Goal: Information Seeking & Learning: Learn about a topic

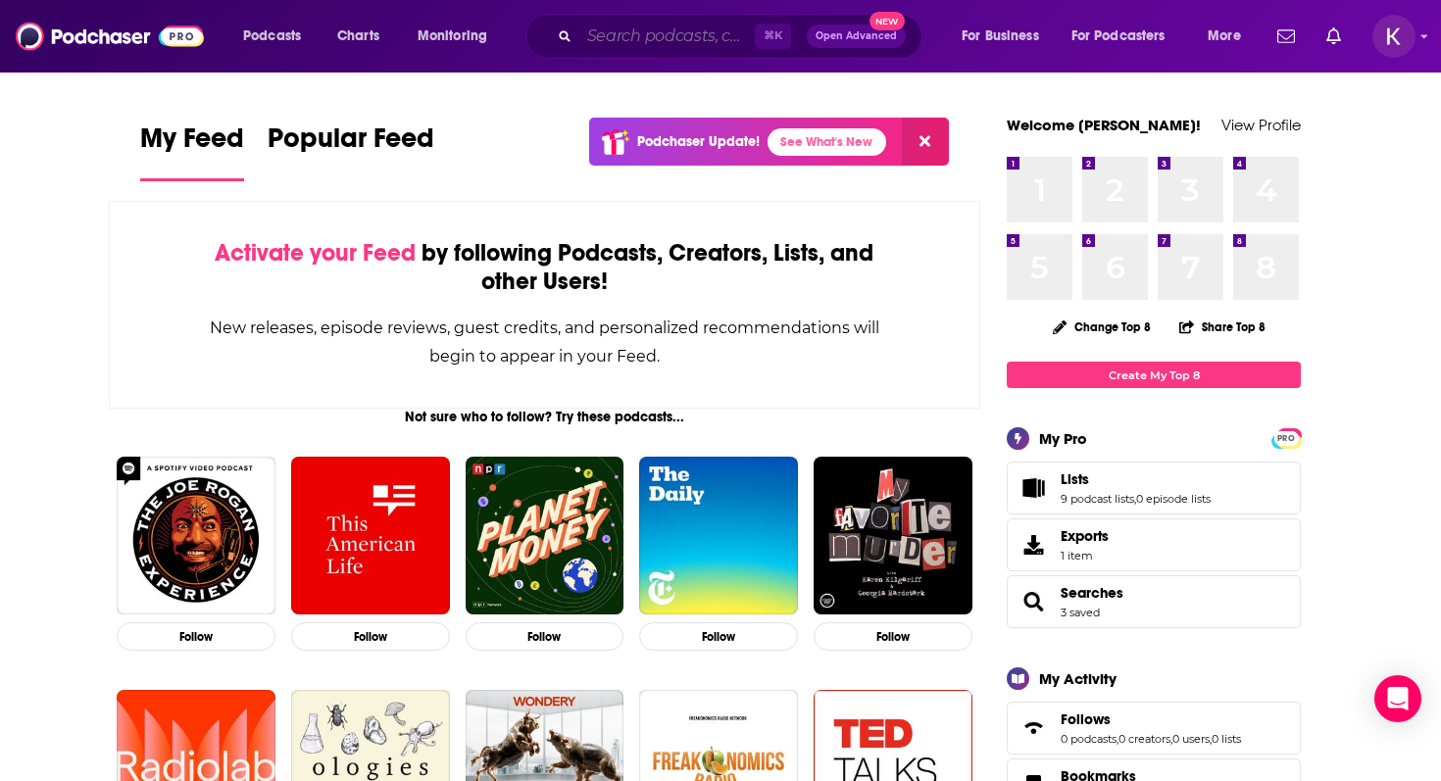
click at [639, 36] on input "Search podcasts, credits, & more..." at bounding box center [666, 36] width 175 height 31
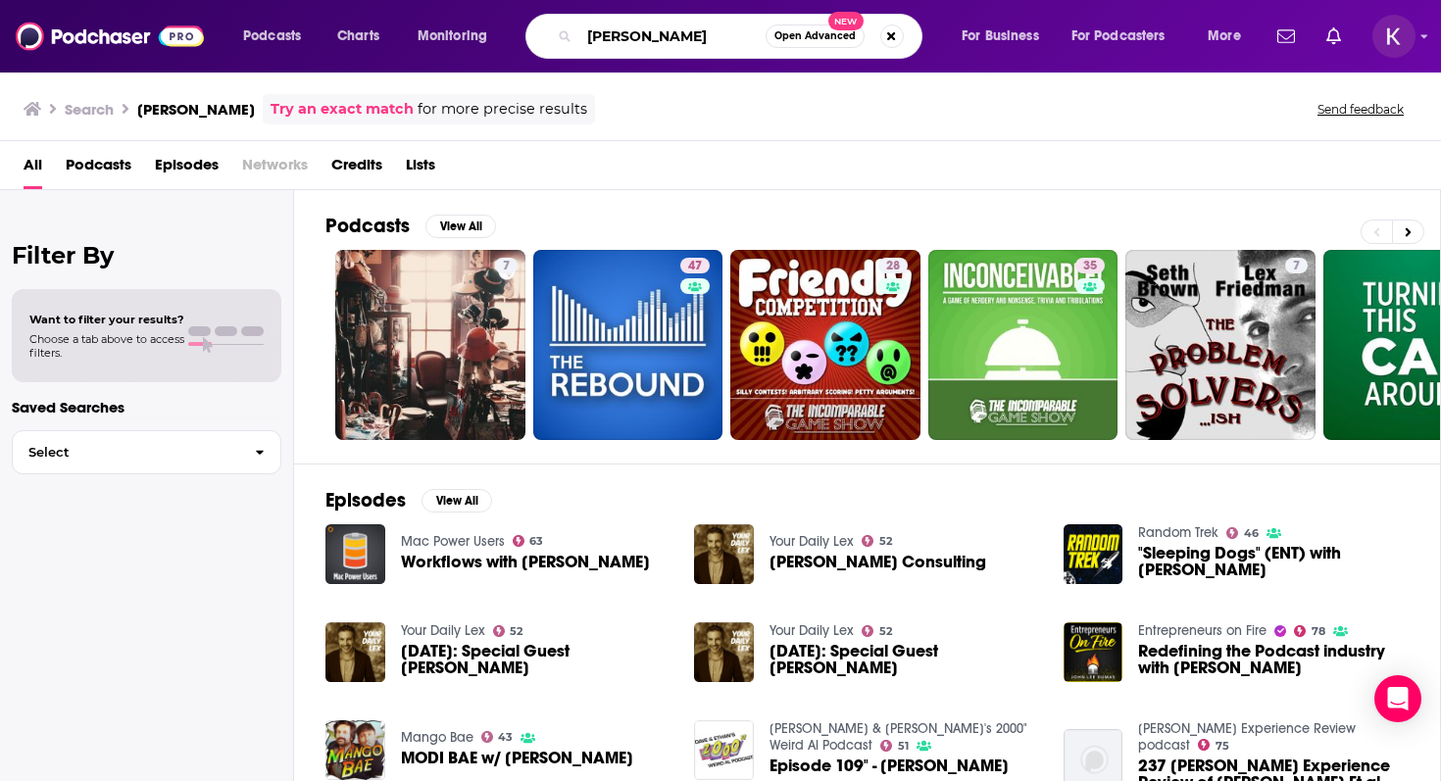
click at [644, 36] on input "[PERSON_NAME]" at bounding box center [672, 36] width 186 height 31
type input "[PERSON_NAME]"
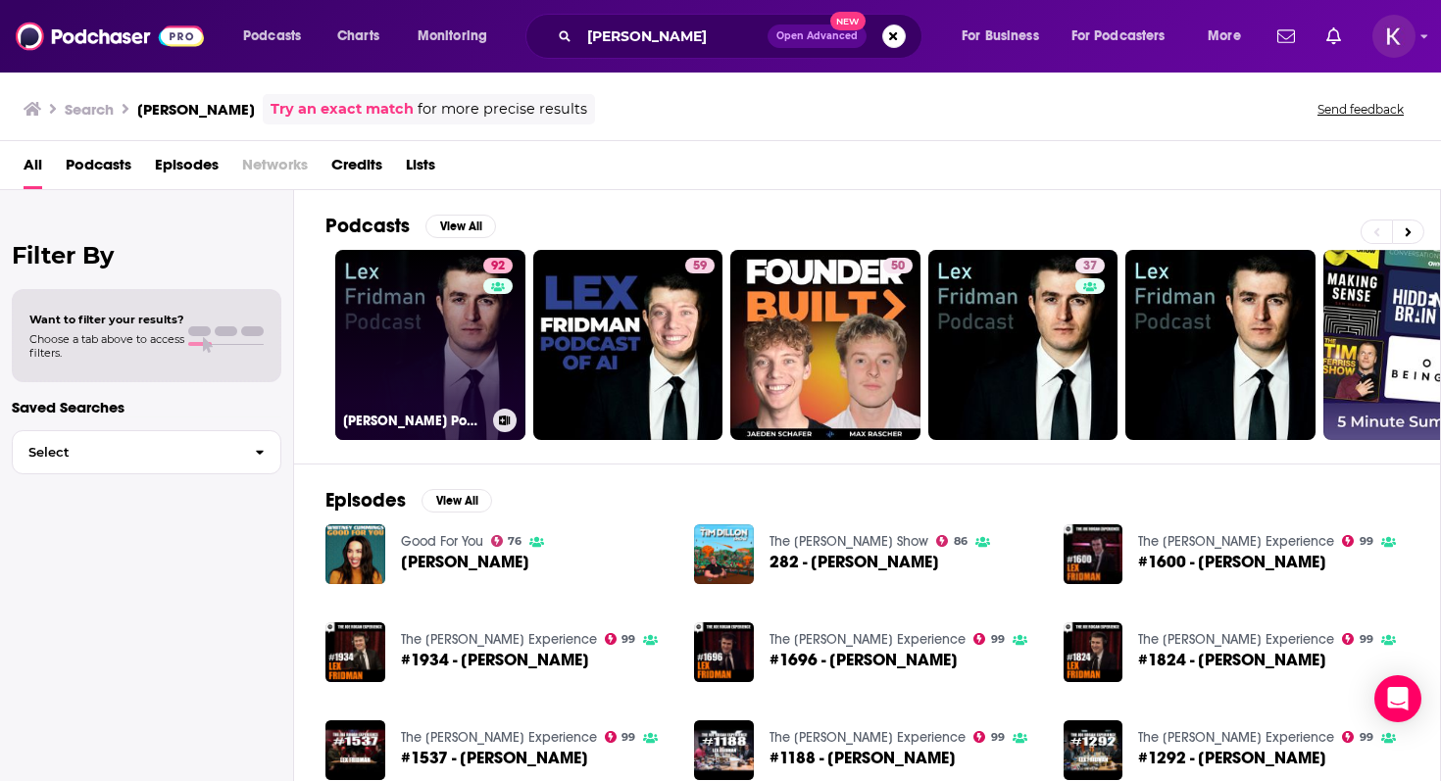
click at [457, 343] on link "92 [PERSON_NAME] Podcast" at bounding box center [430, 345] width 190 height 190
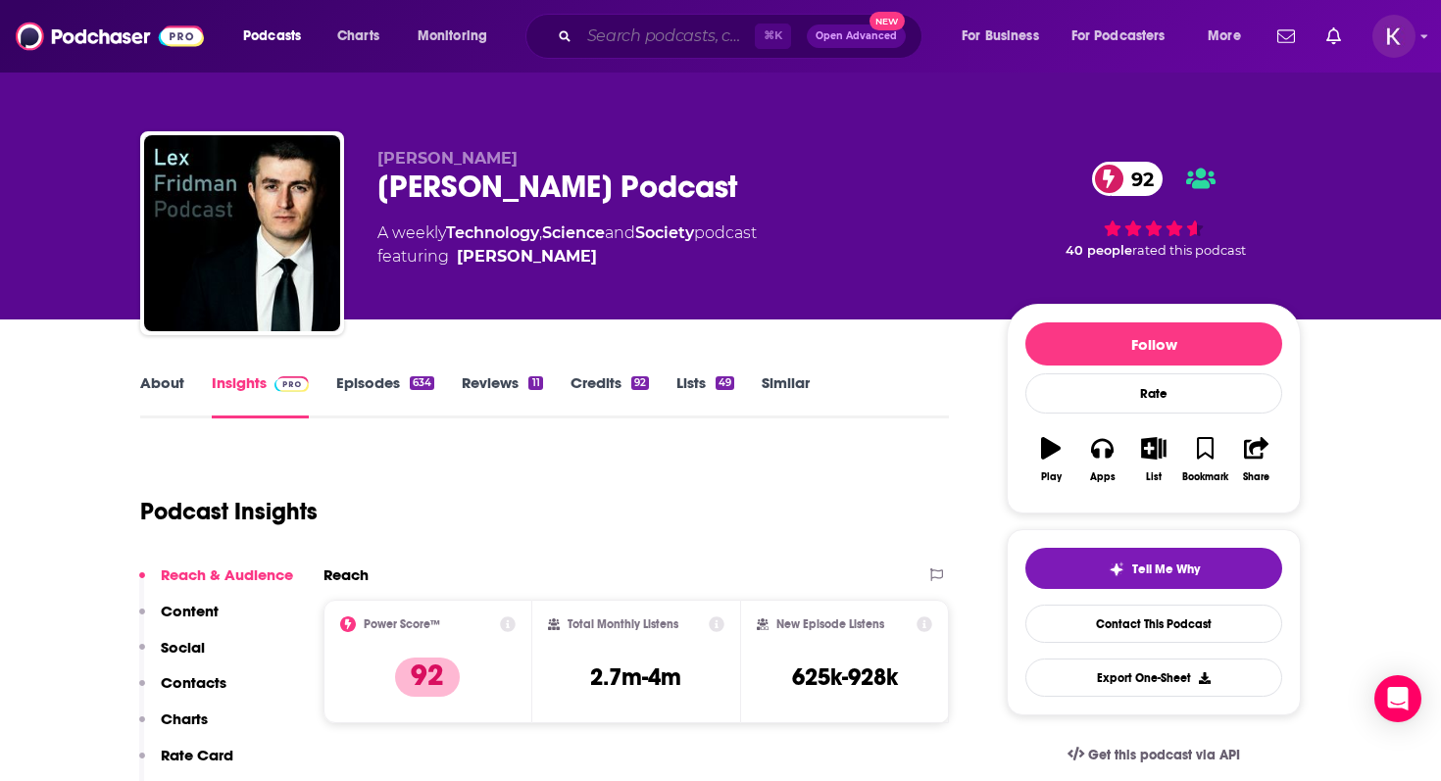
click at [662, 25] on input "Search podcasts, credits, & more..." at bounding box center [666, 36] width 175 height 31
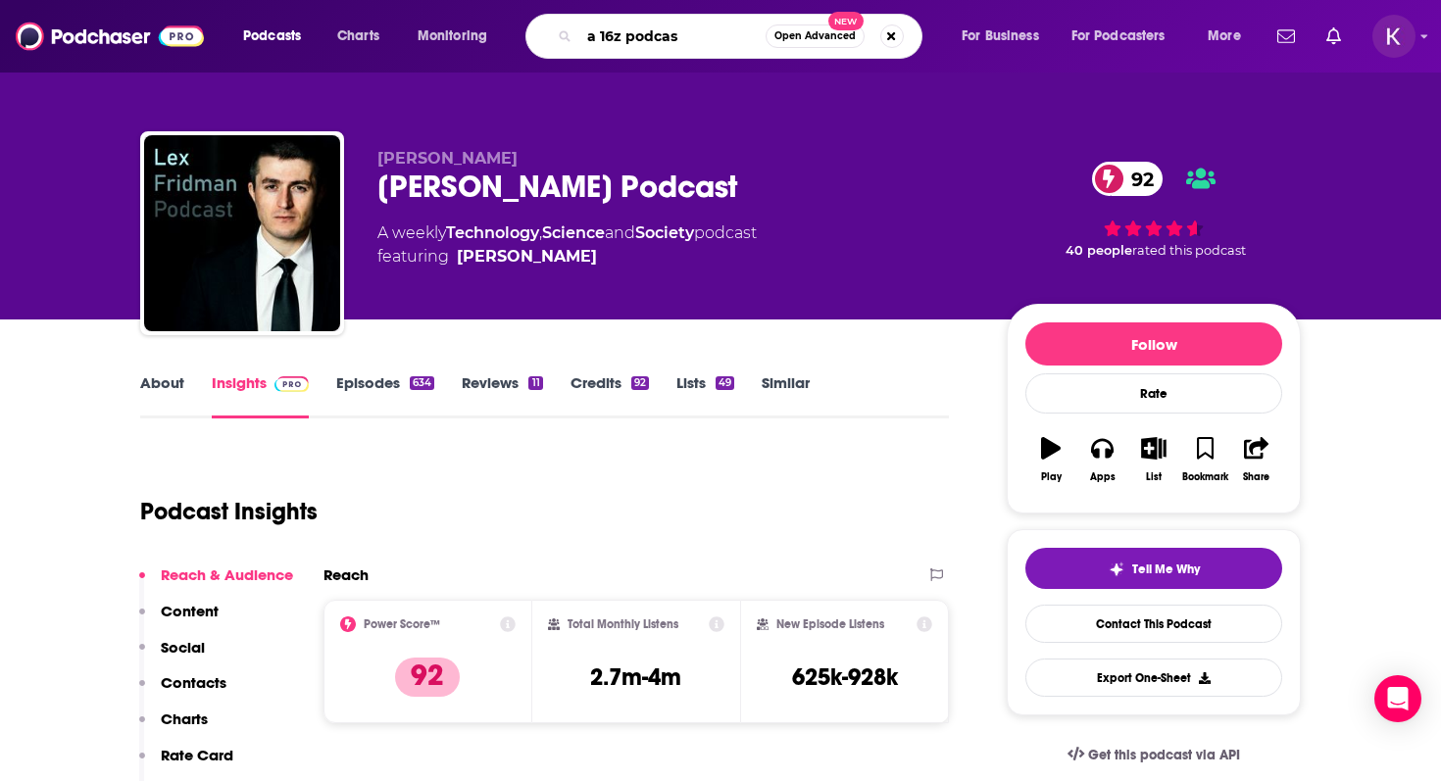
type input "a 16z podcast"
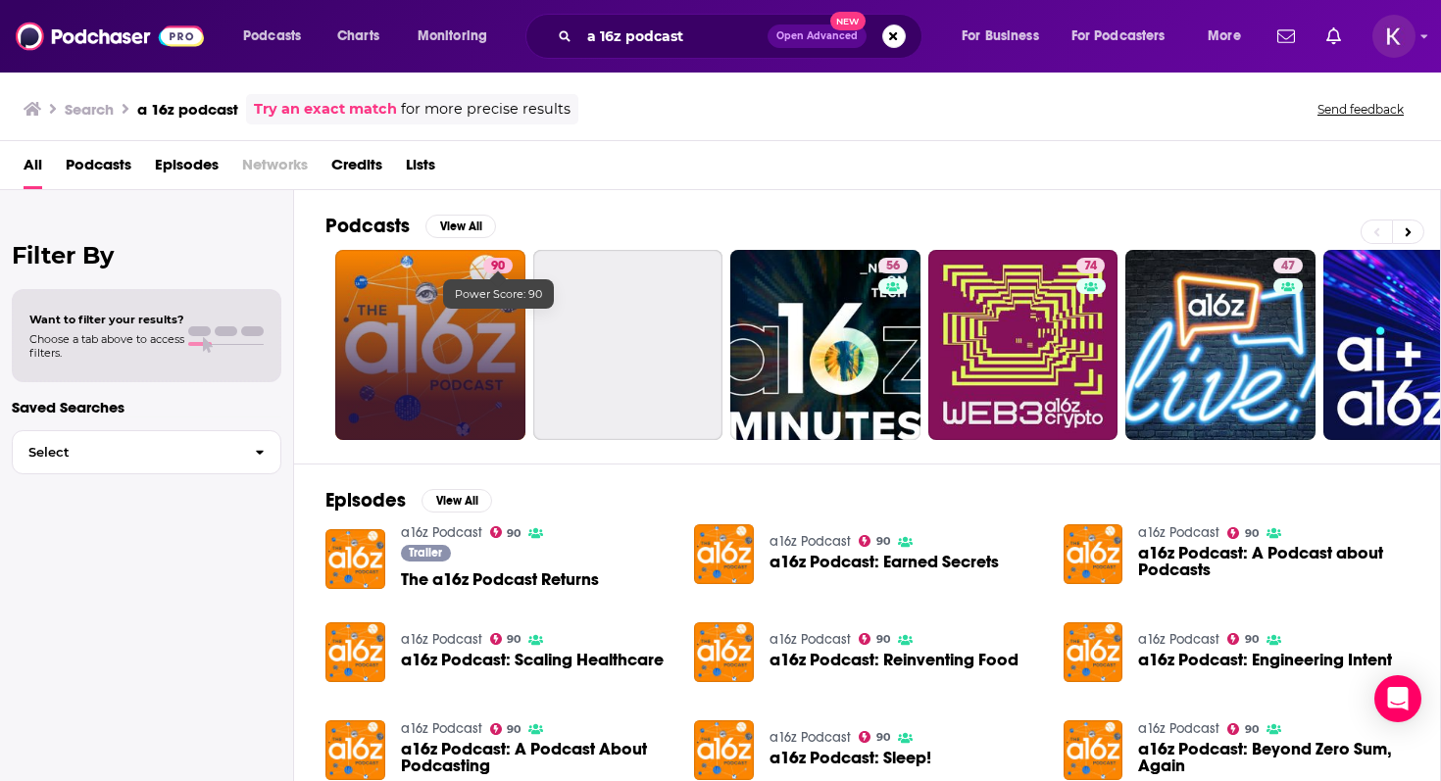
click at [427, 324] on link "90" at bounding box center [430, 345] width 190 height 190
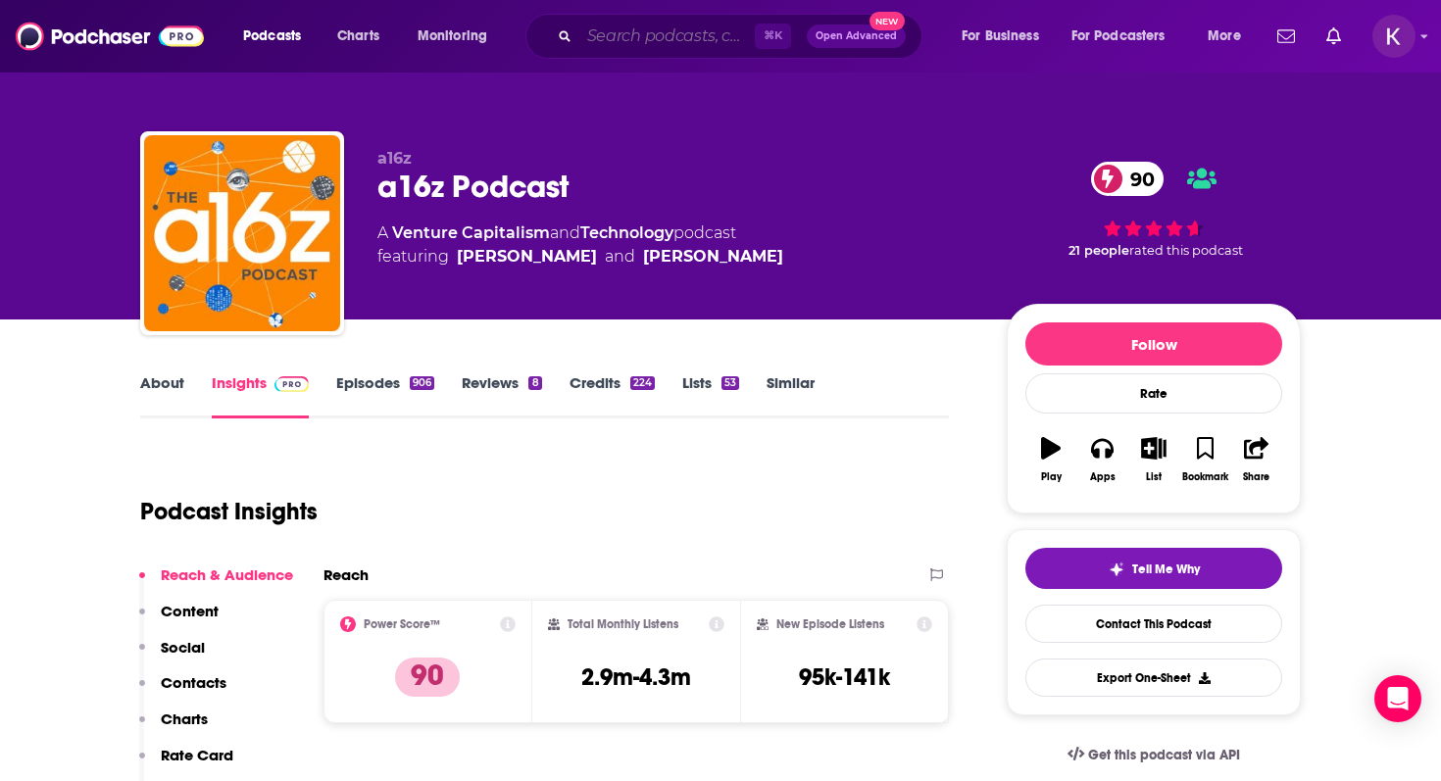
click at [591, 34] on input "Search podcasts, credits, & more..." at bounding box center [666, 36] width 175 height 31
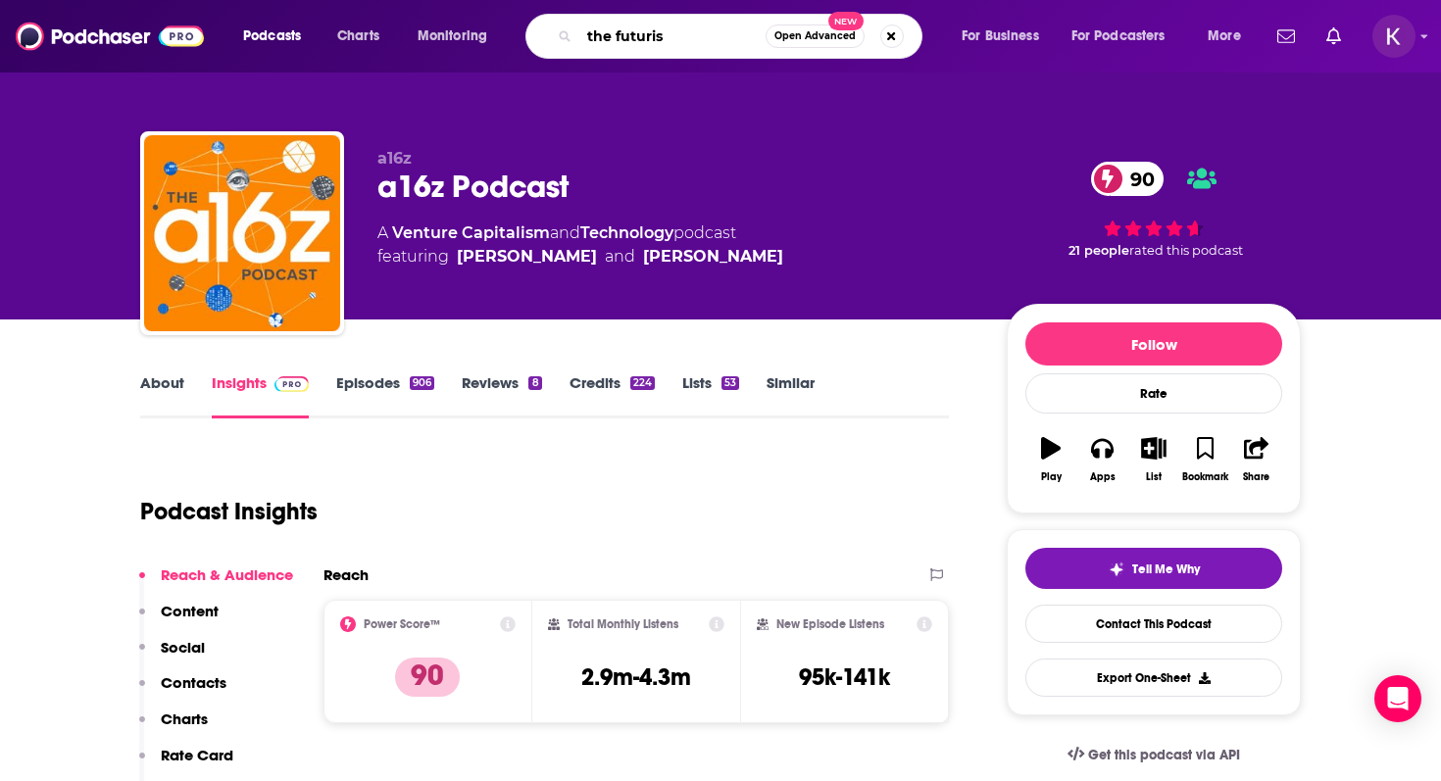
type input "the futurist"
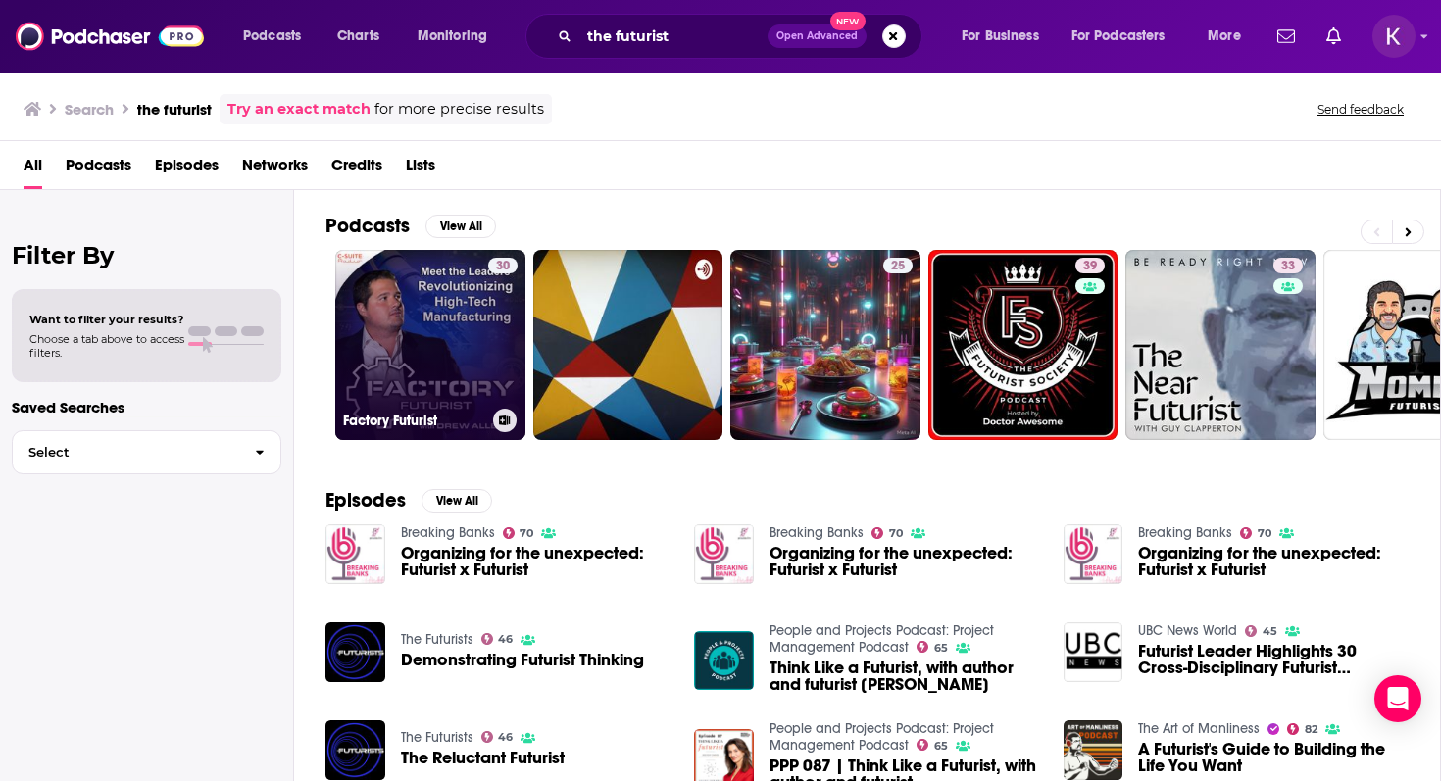
click at [440, 349] on link "30 Factory Futurist" at bounding box center [430, 345] width 190 height 190
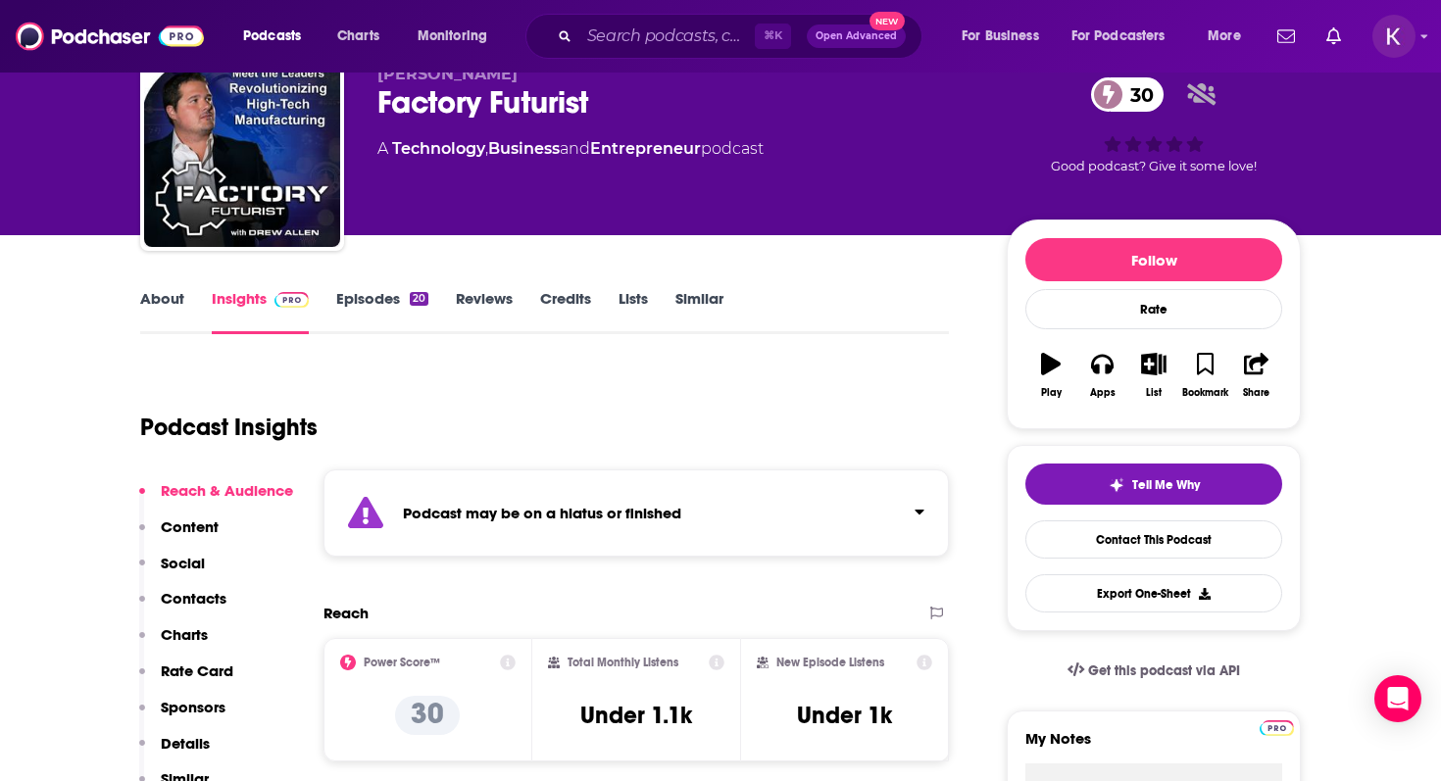
scroll to position [85, 0]
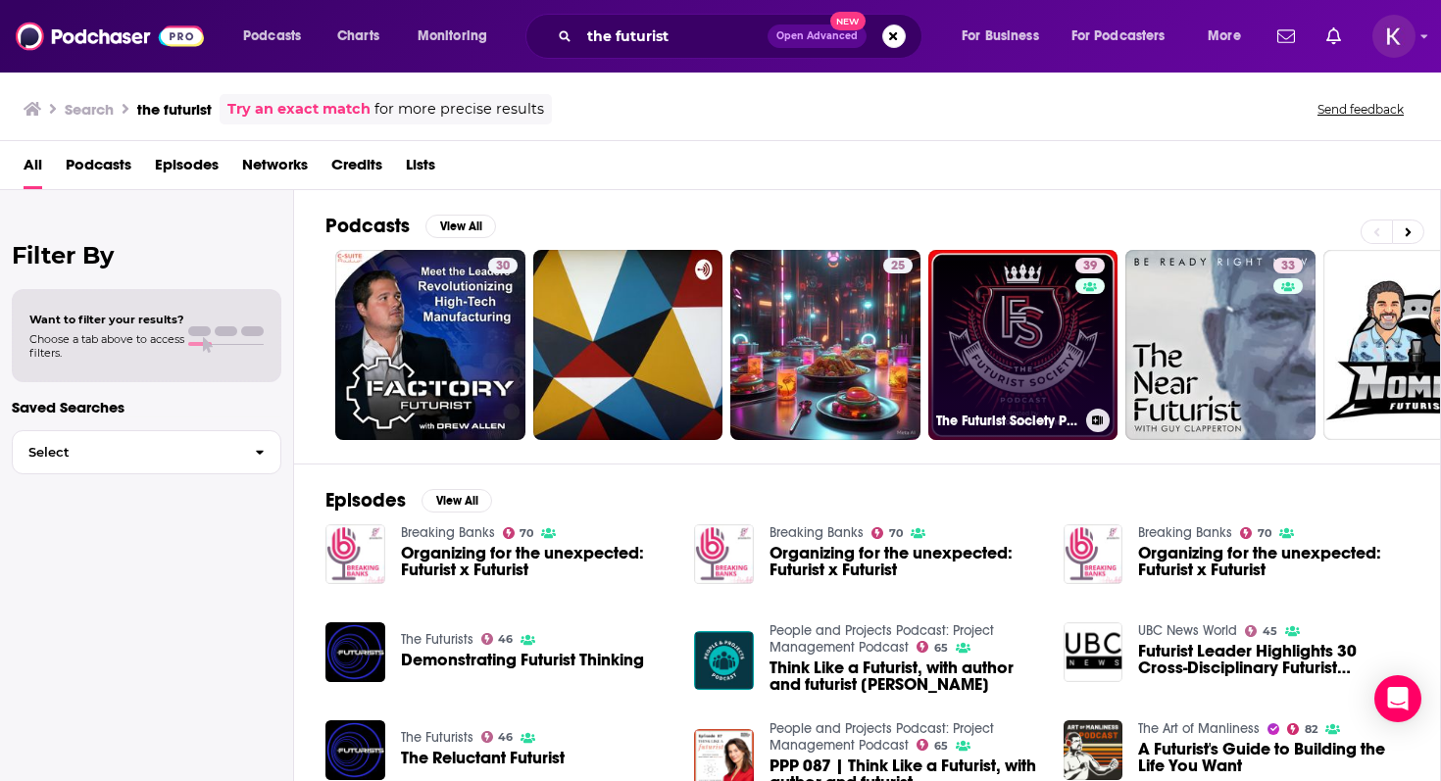
click at [992, 333] on link "39 The Futurist Society Podcast" at bounding box center [1023, 345] width 190 height 190
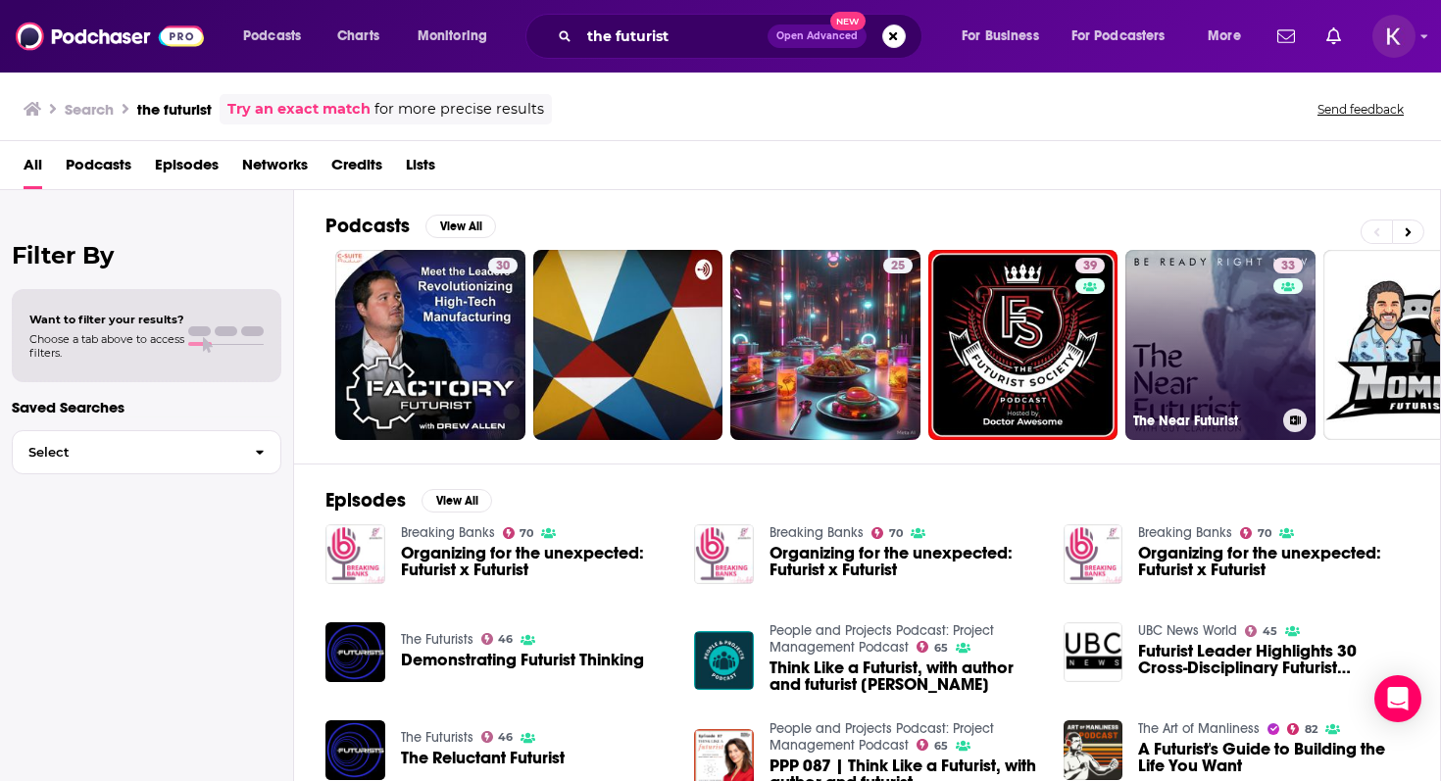
click at [1211, 359] on link "33 The Near Futurist" at bounding box center [1220, 345] width 190 height 190
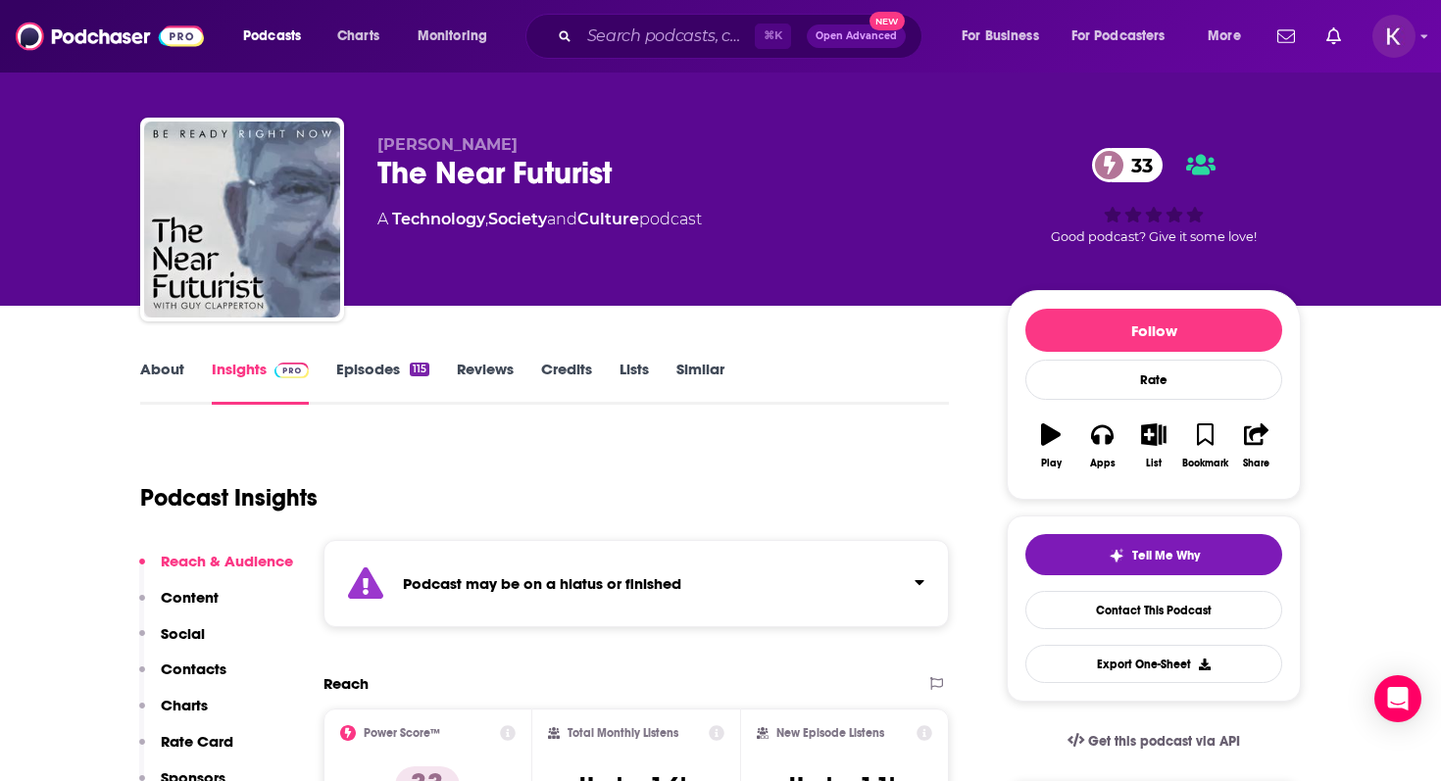
scroll to position [16, 0]
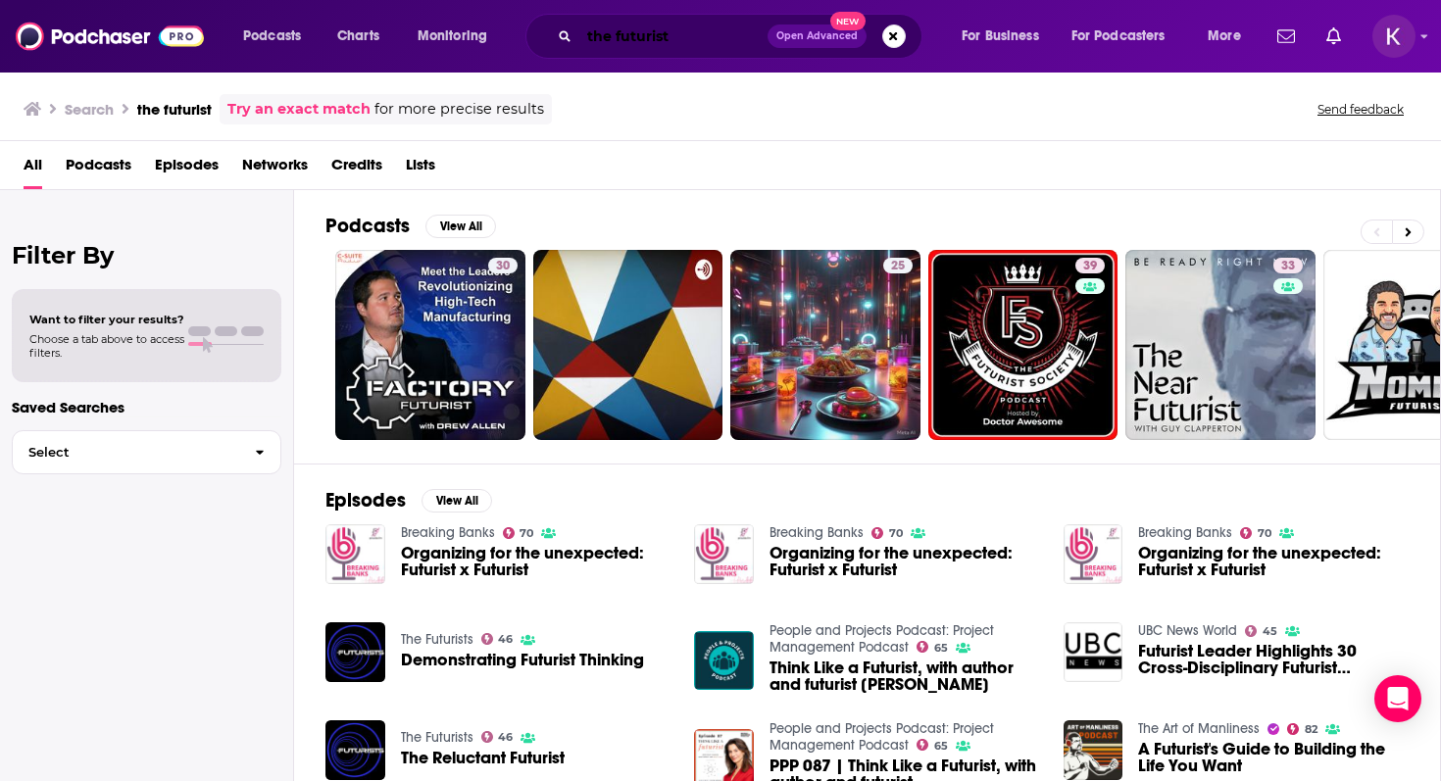
click at [696, 34] on input "the futurist" at bounding box center [673, 36] width 188 height 31
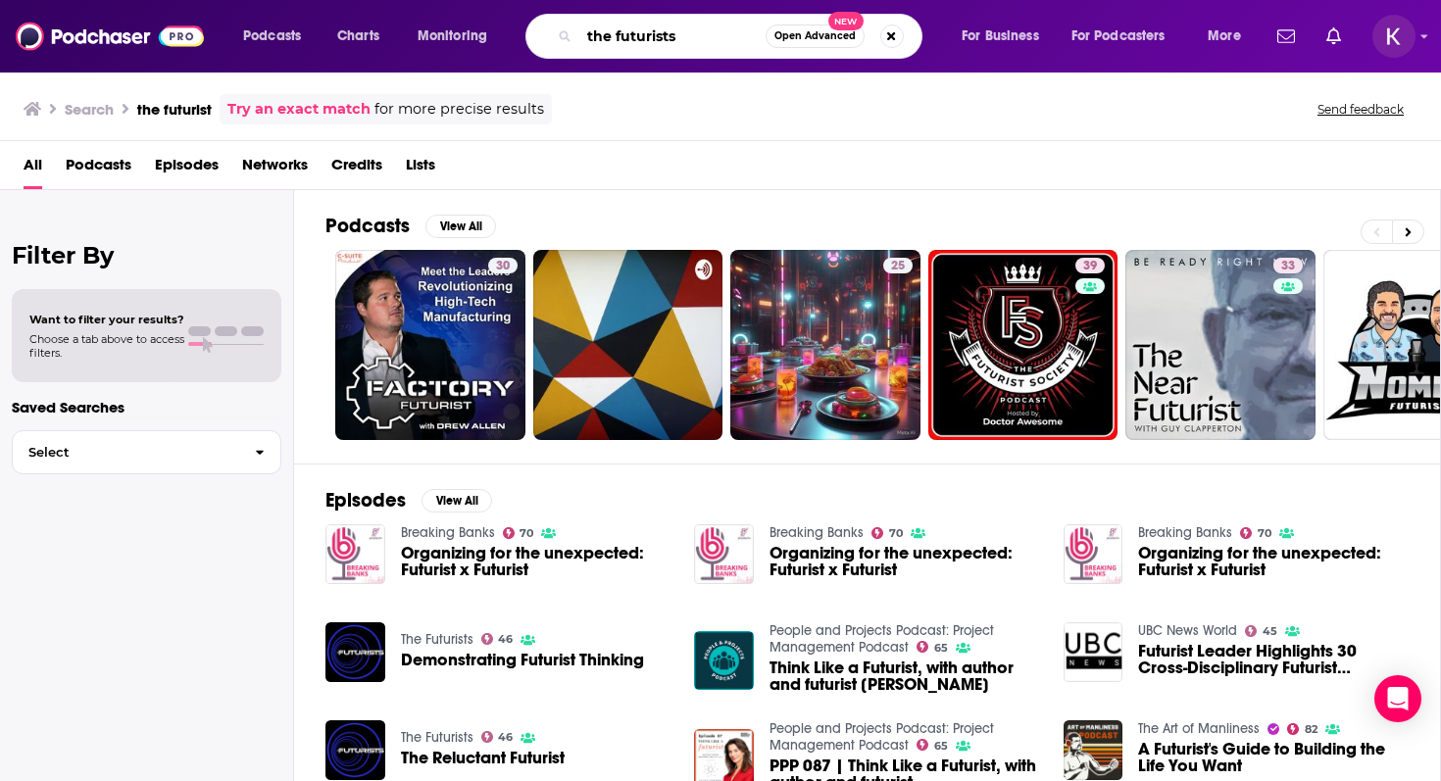
type input "the futurists"
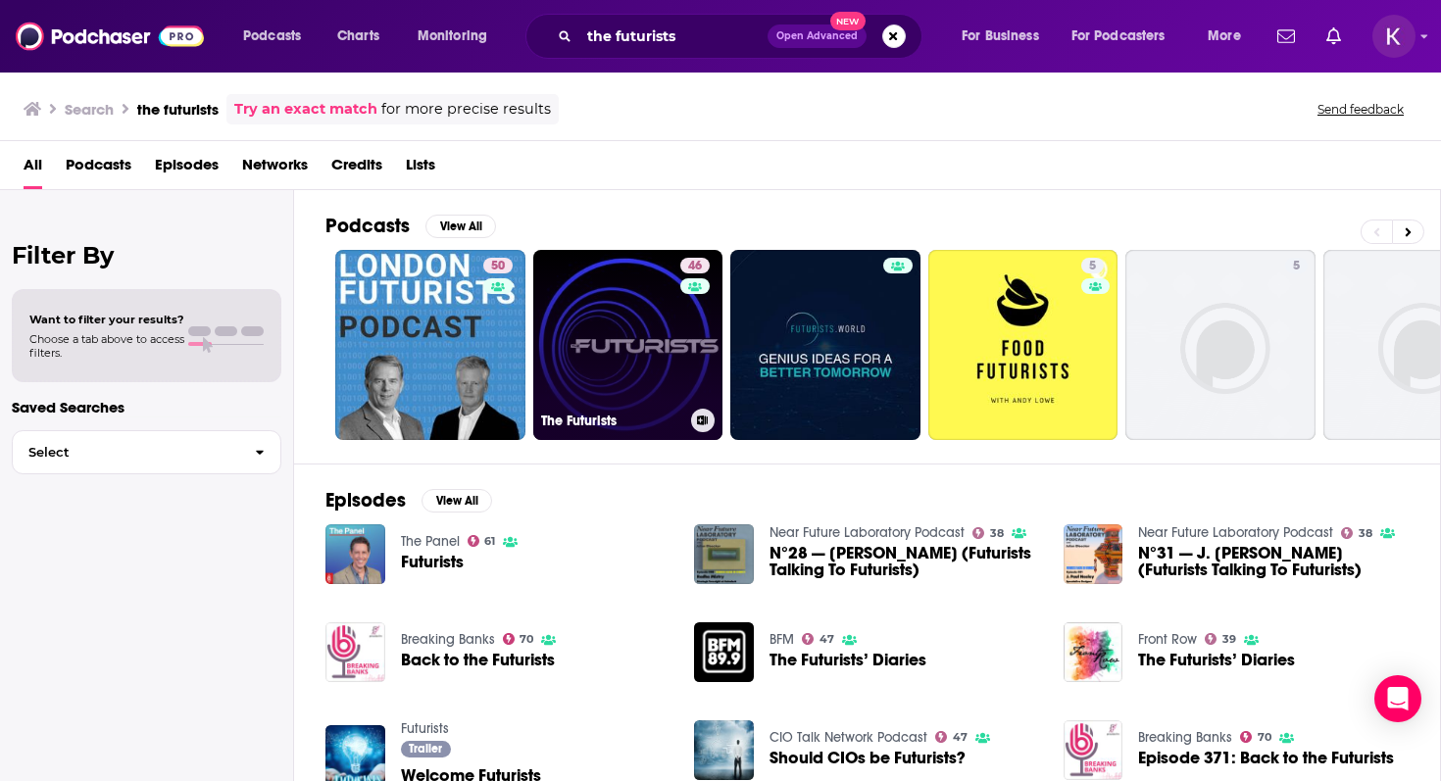
click at [599, 339] on link "46 The [DEMOGRAPHIC_DATA]" at bounding box center [628, 345] width 190 height 190
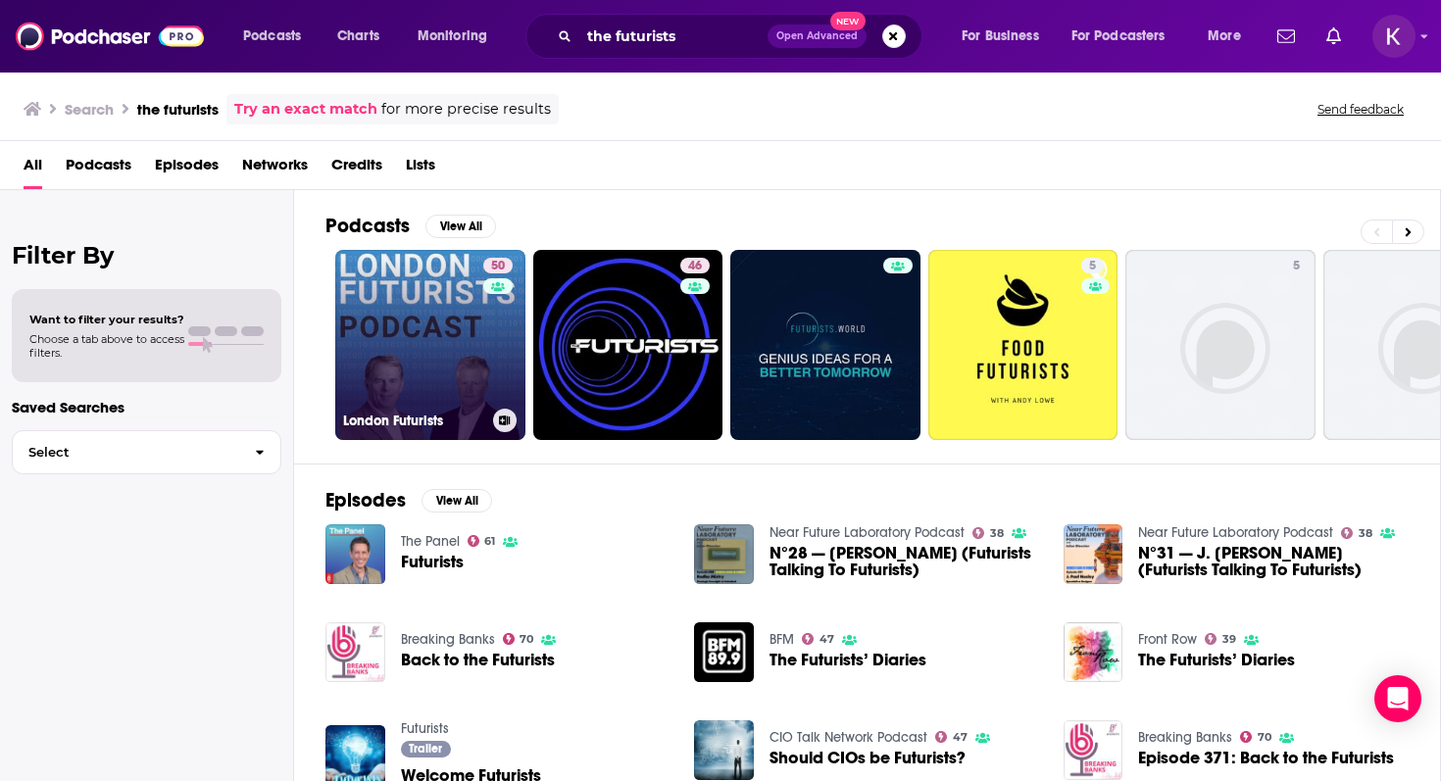
click at [419, 324] on link "50 London Futurists" at bounding box center [430, 345] width 190 height 190
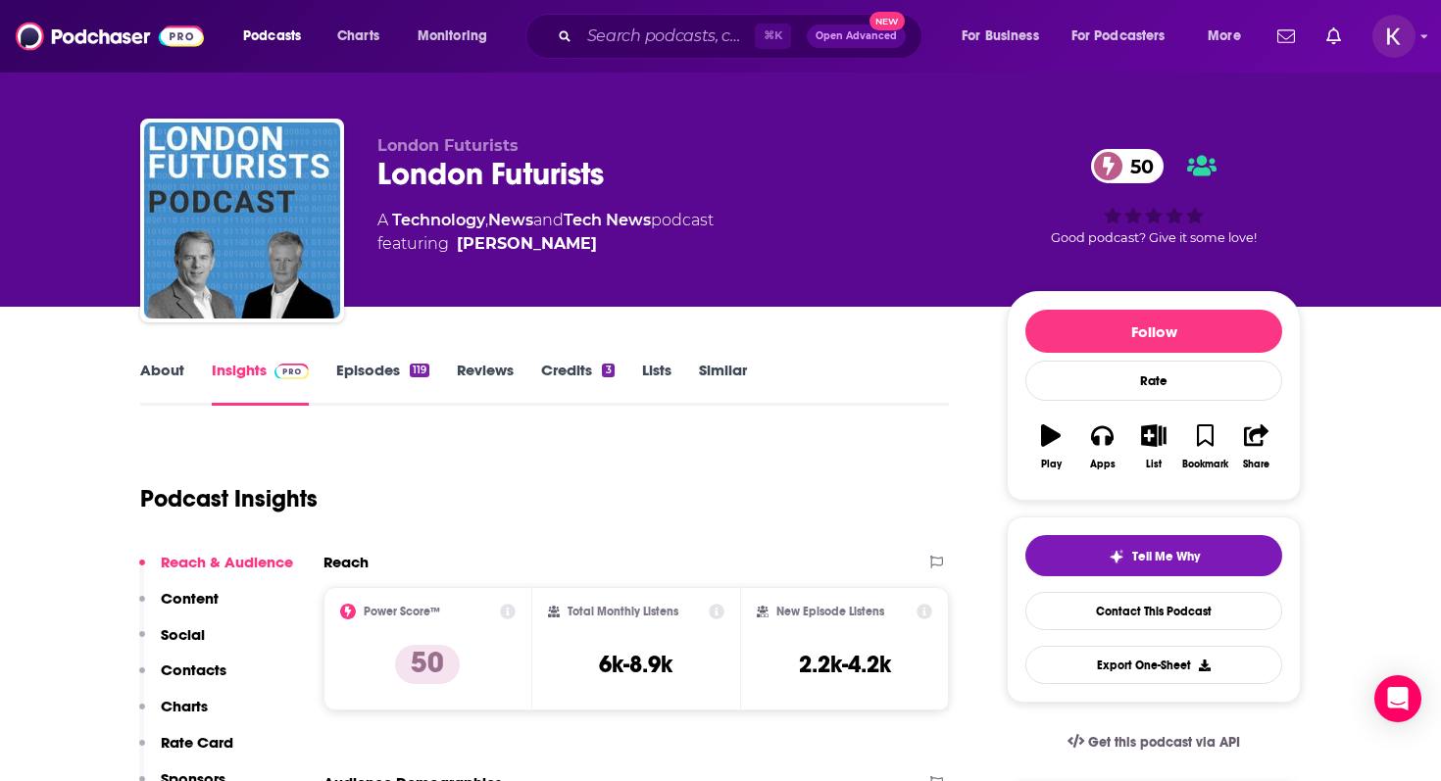
scroll to position [14, 0]
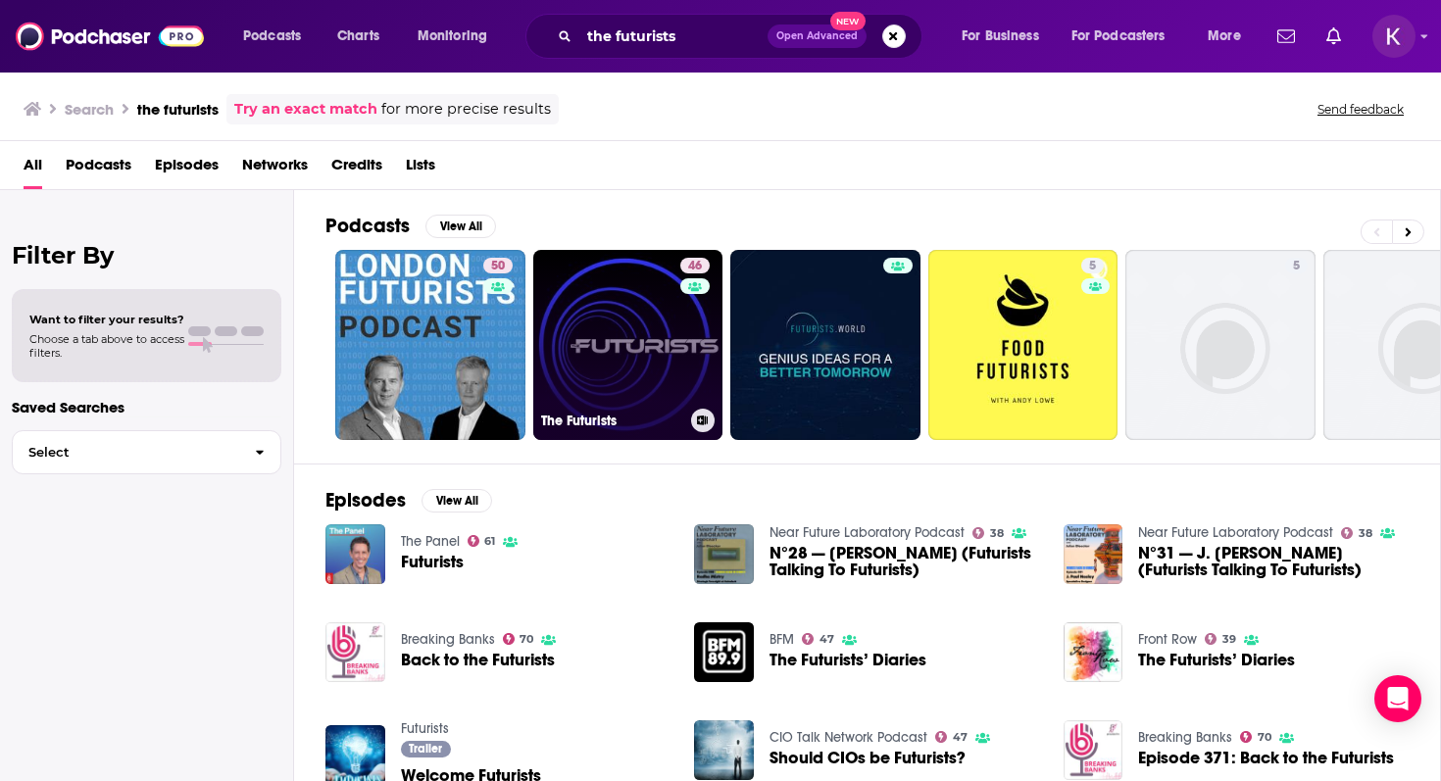
click at [618, 340] on link "46 The [DEMOGRAPHIC_DATA]" at bounding box center [628, 345] width 190 height 190
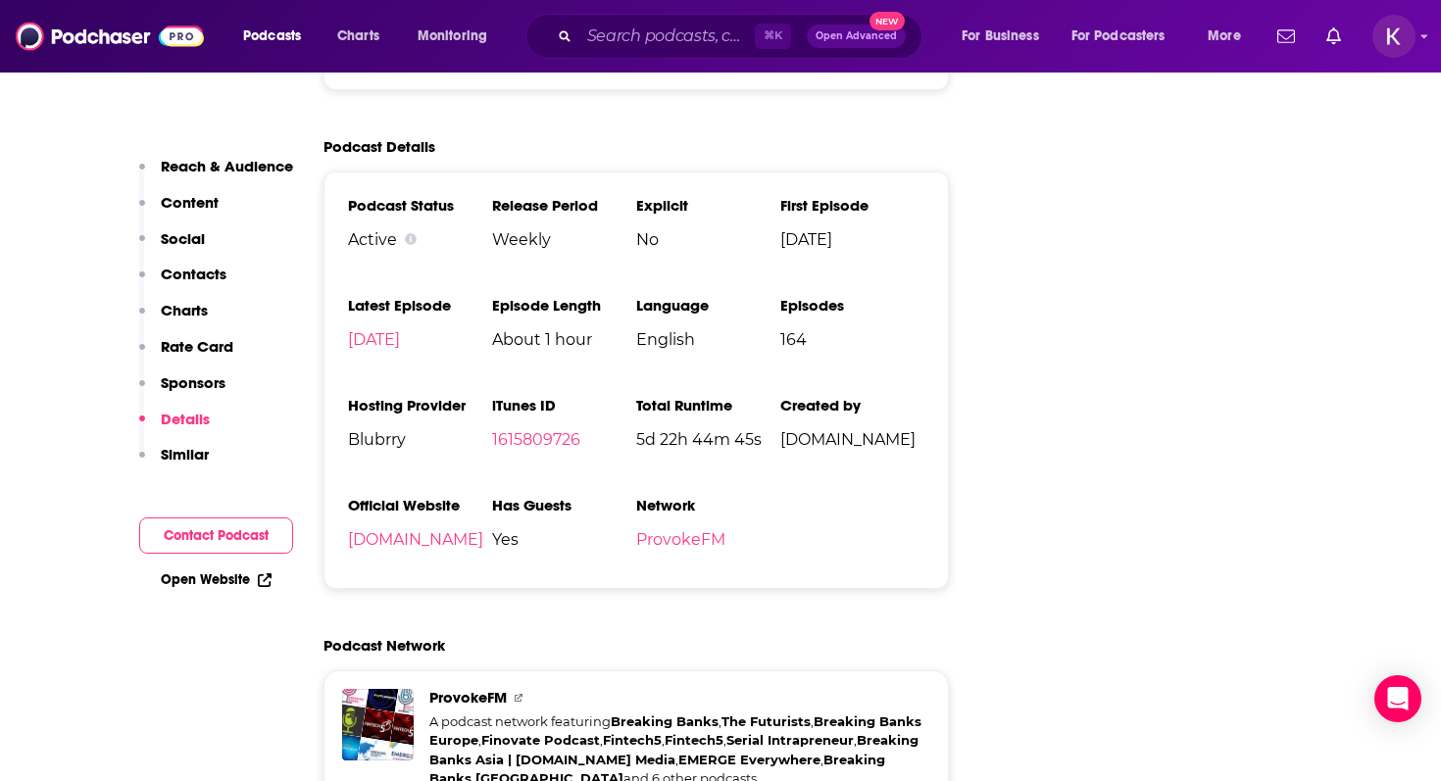
scroll to position [3384, 0]
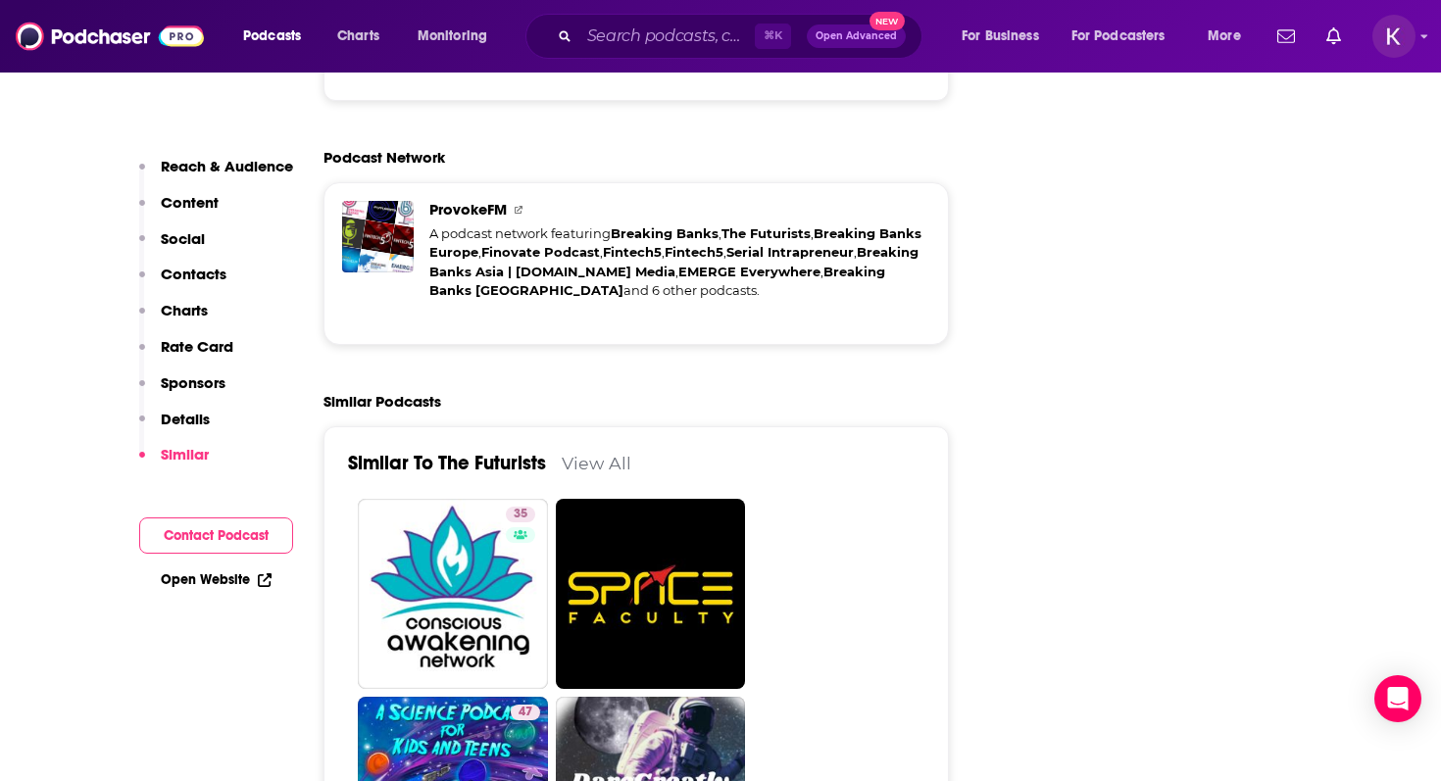
click at [193, 196] on p "Content" at bounding box center [190, 202] width 58 height 19
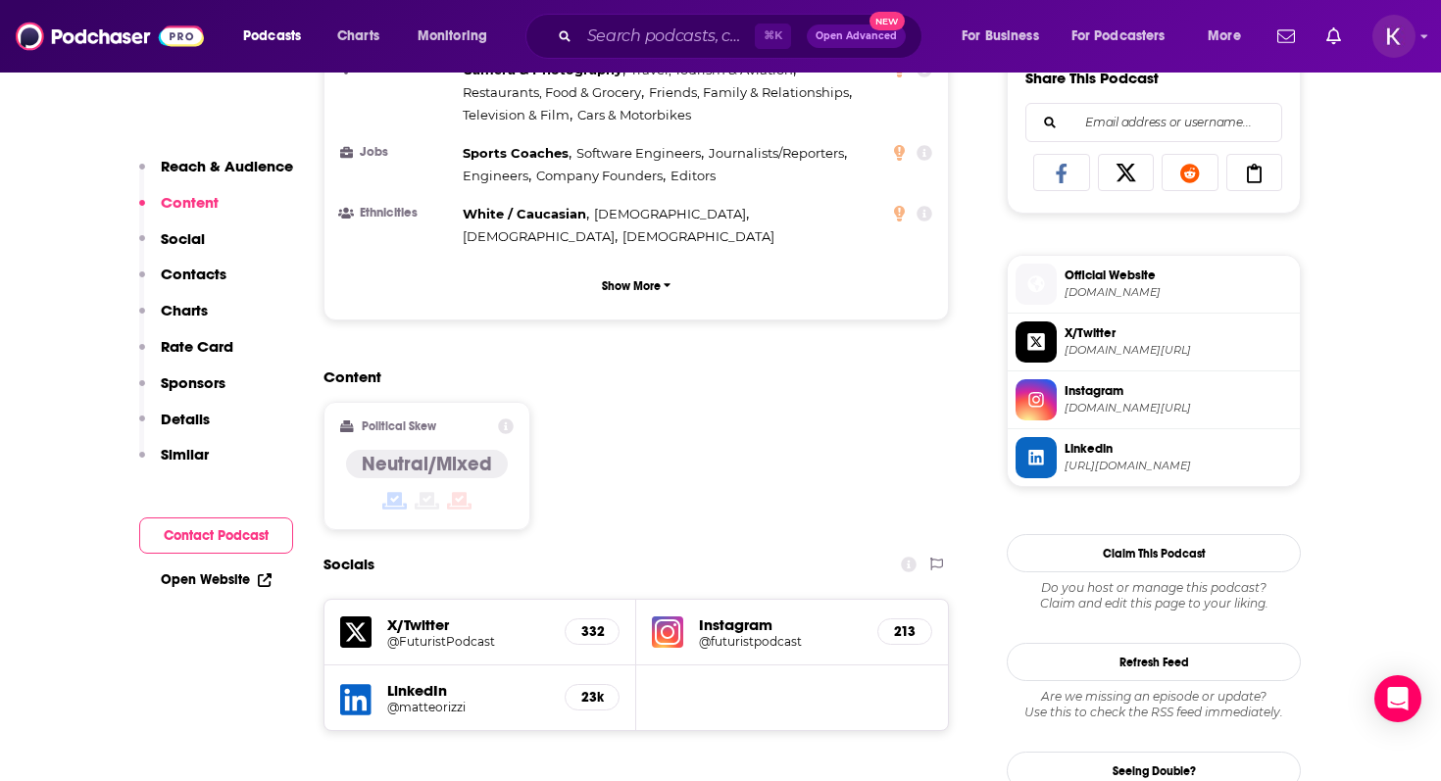
scroll to position [1248, 0]
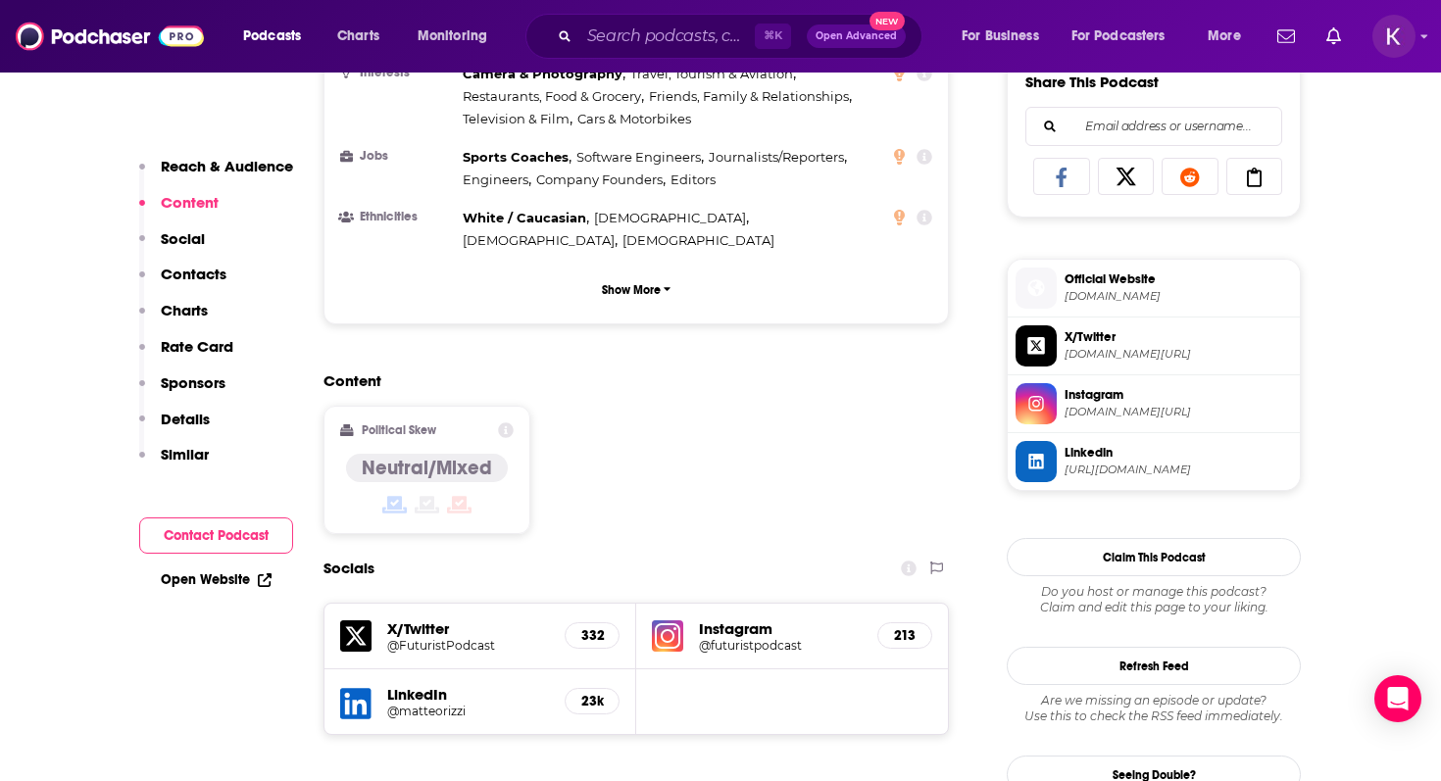
click at [669, 620] on img at bounding box center [667, 635] width 31 height 31
click at [630, 29] on input "Search podcasts, credits, & more..." at bounding box center [666, 36] width 175 height 31
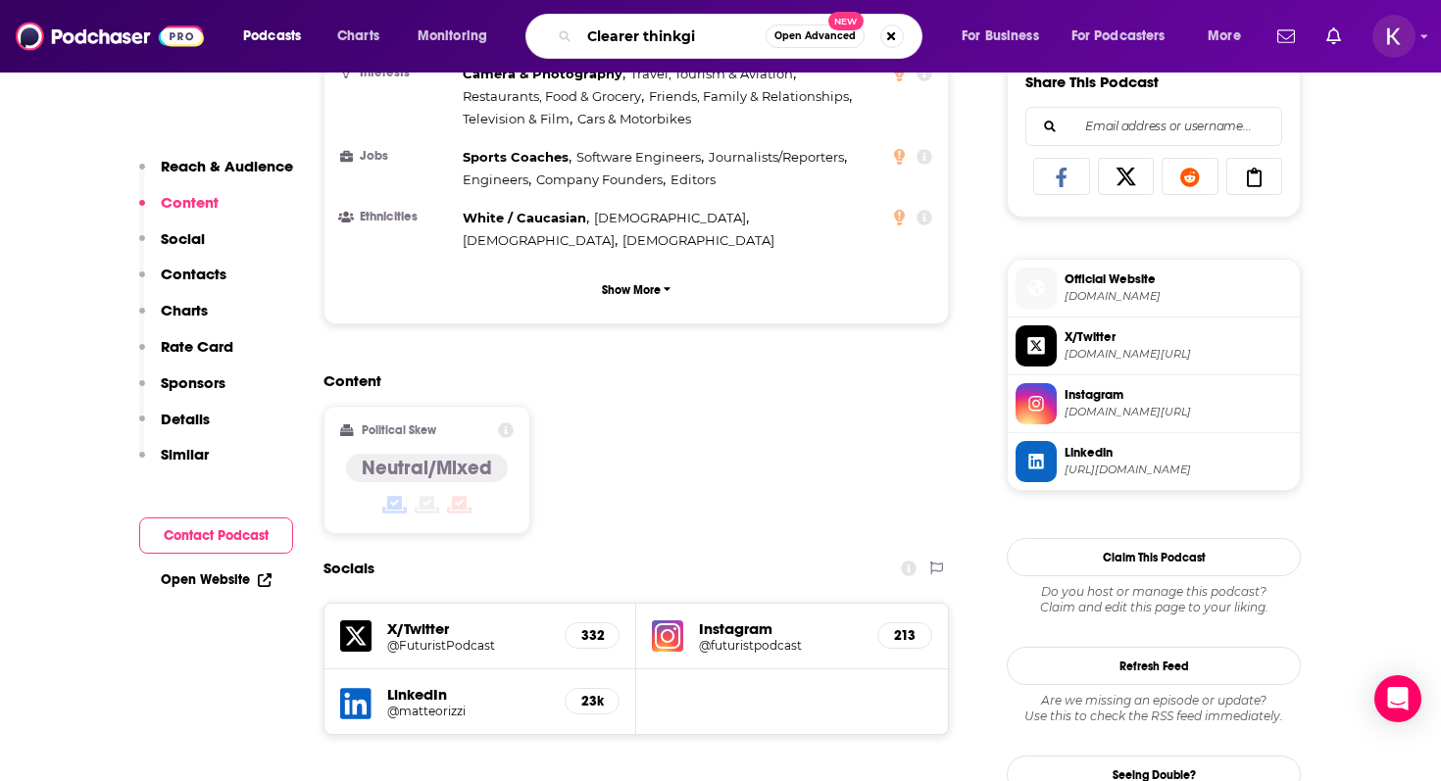
type input "Clearer thinkgin"
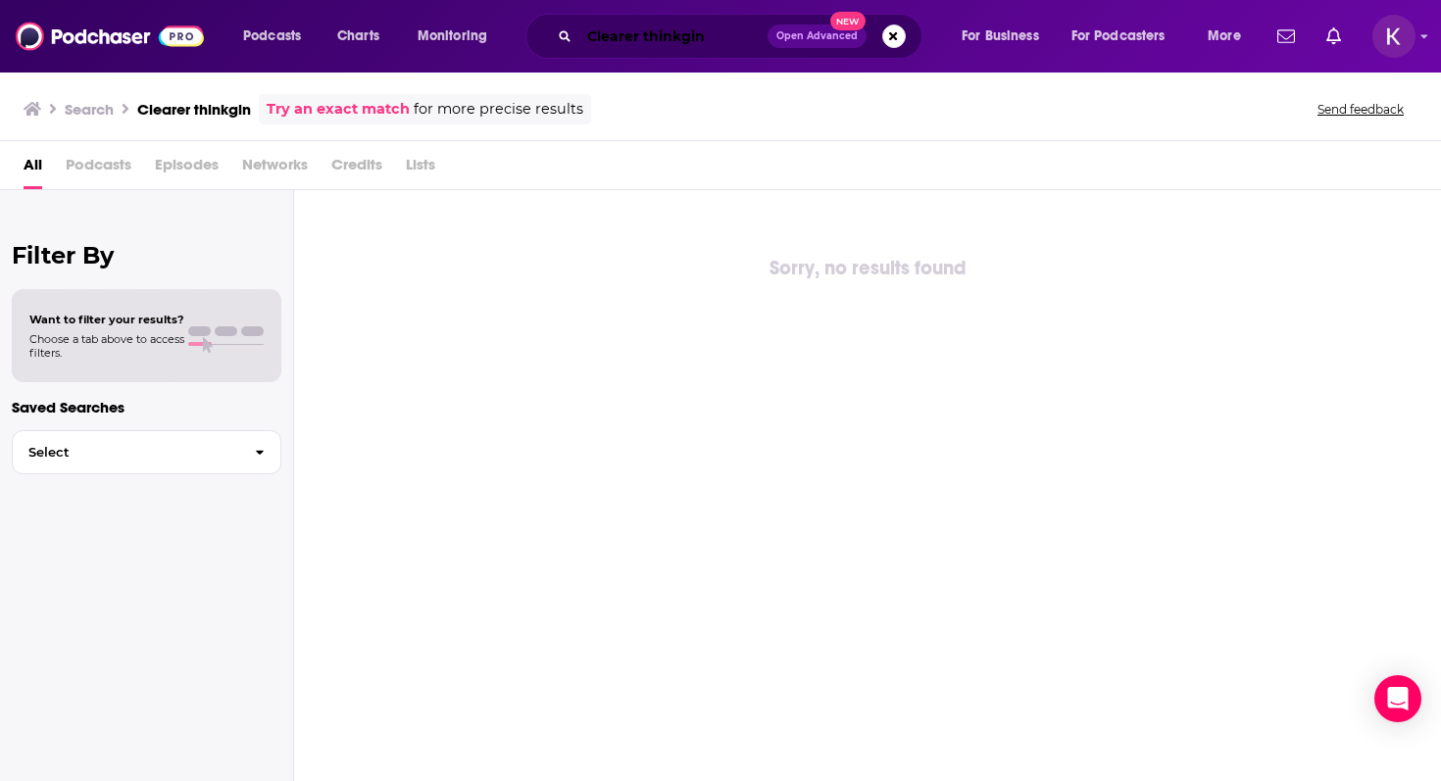
click at [717, 37] on input "Clearer thinkgin" at bounding box center [673, 36] width 188 height 31
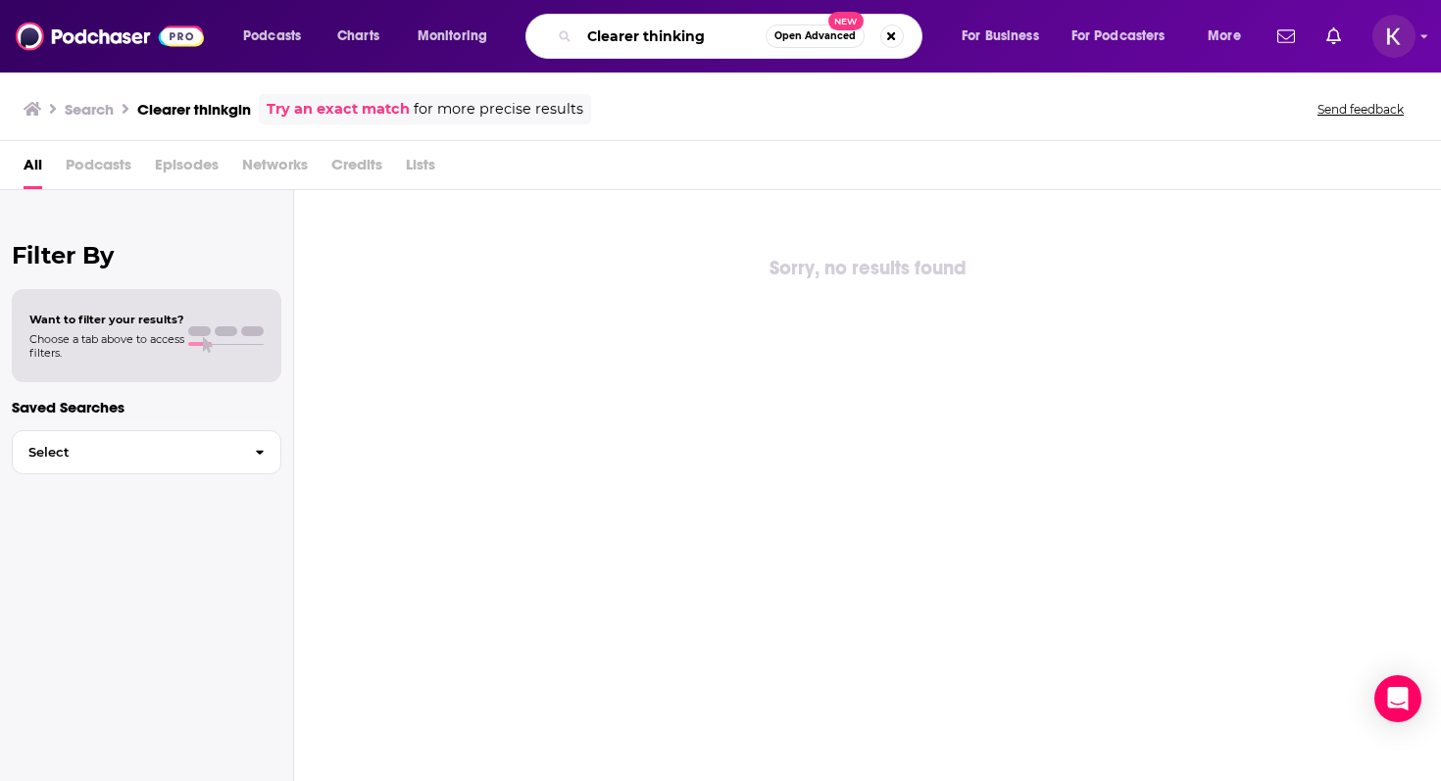
type input "Clearer thinking"
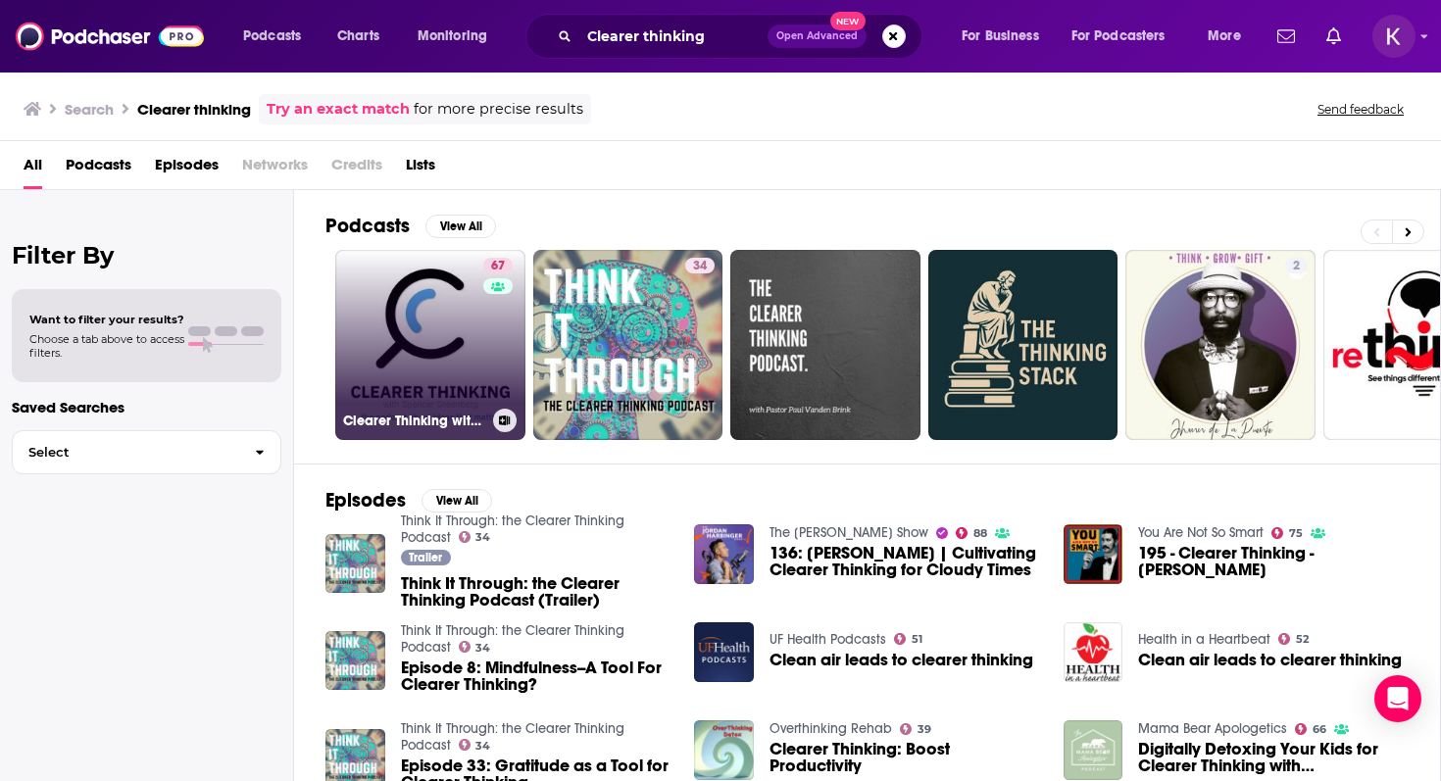
click at [427, 349] on link "67 Clearer Thinking with [PERSON_NAME]" at bounding box center [430, 345] width 190 height 190
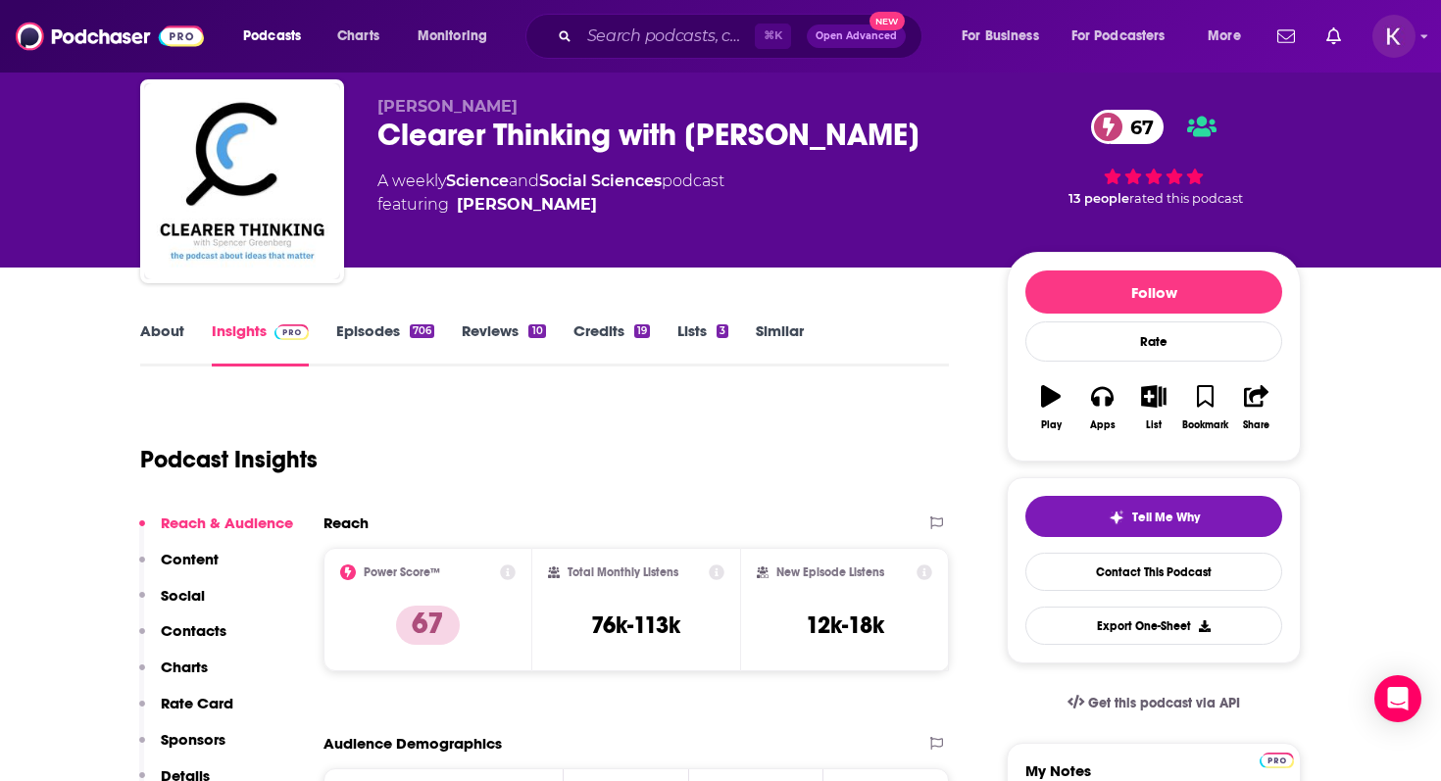
scroll to position [65, 0]
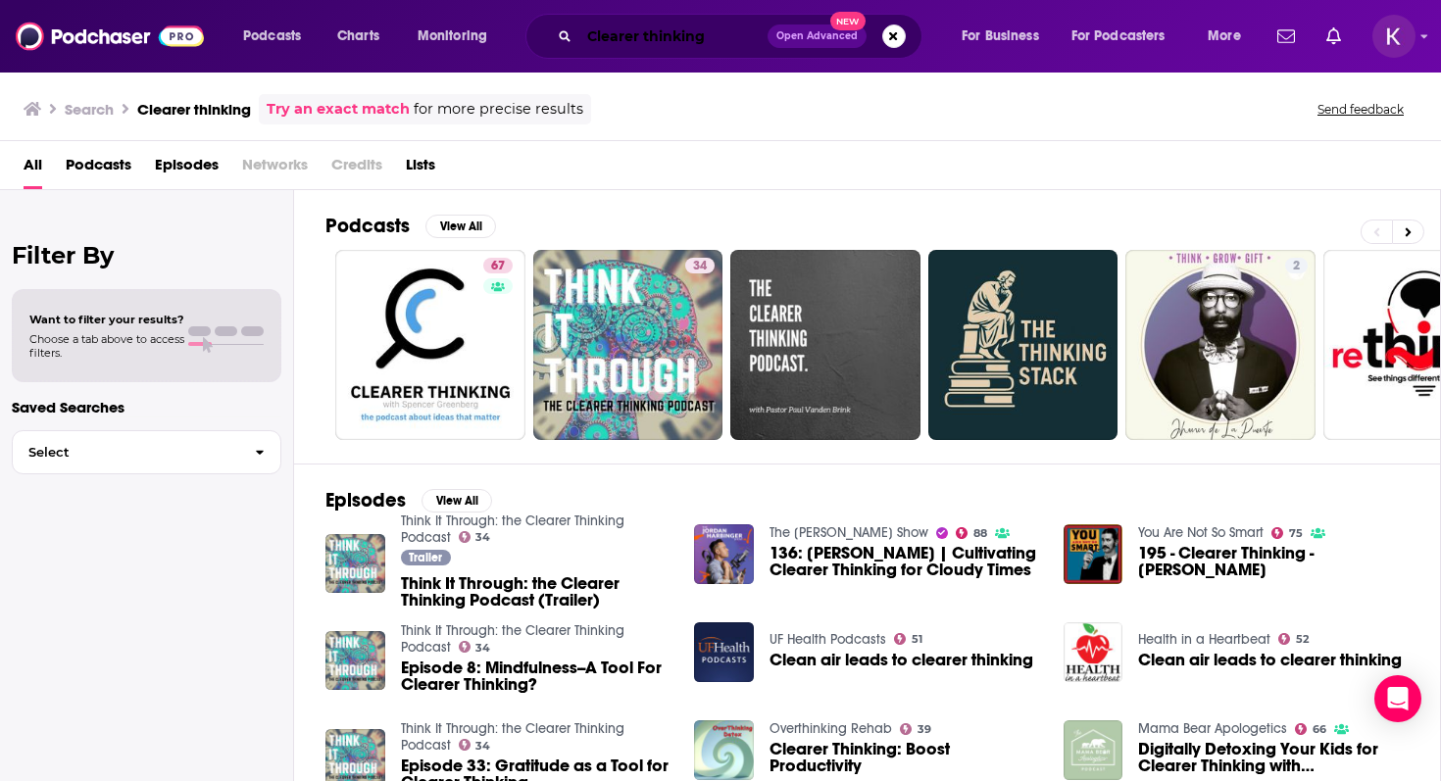
click at [675, 32] on input "Clearer thinking" at bounding box center [673, 36] width 188 height 31
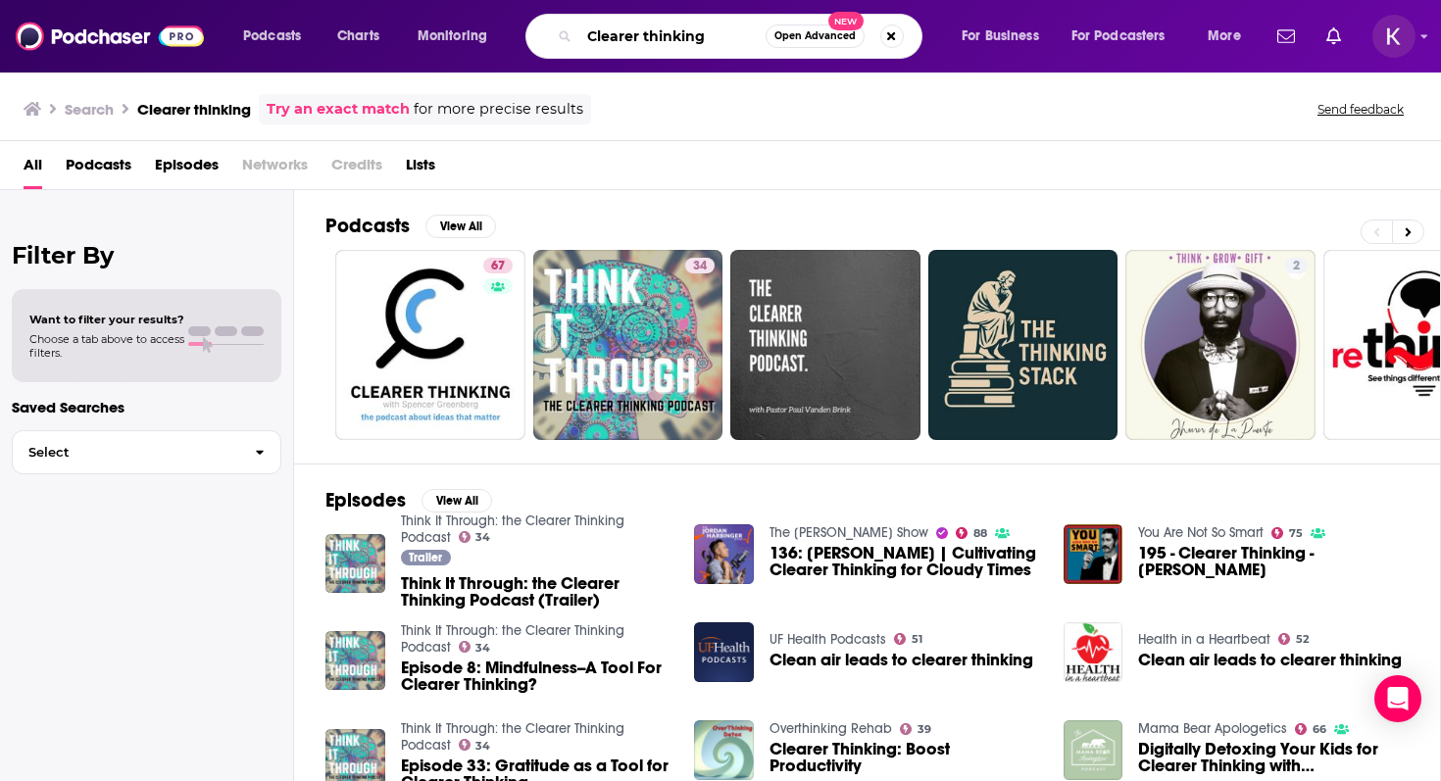
click at [675, 32] on input "Clearer thinking" at bounding box center [672, 36] width 186 height 31
type input "TED Radio Hour"
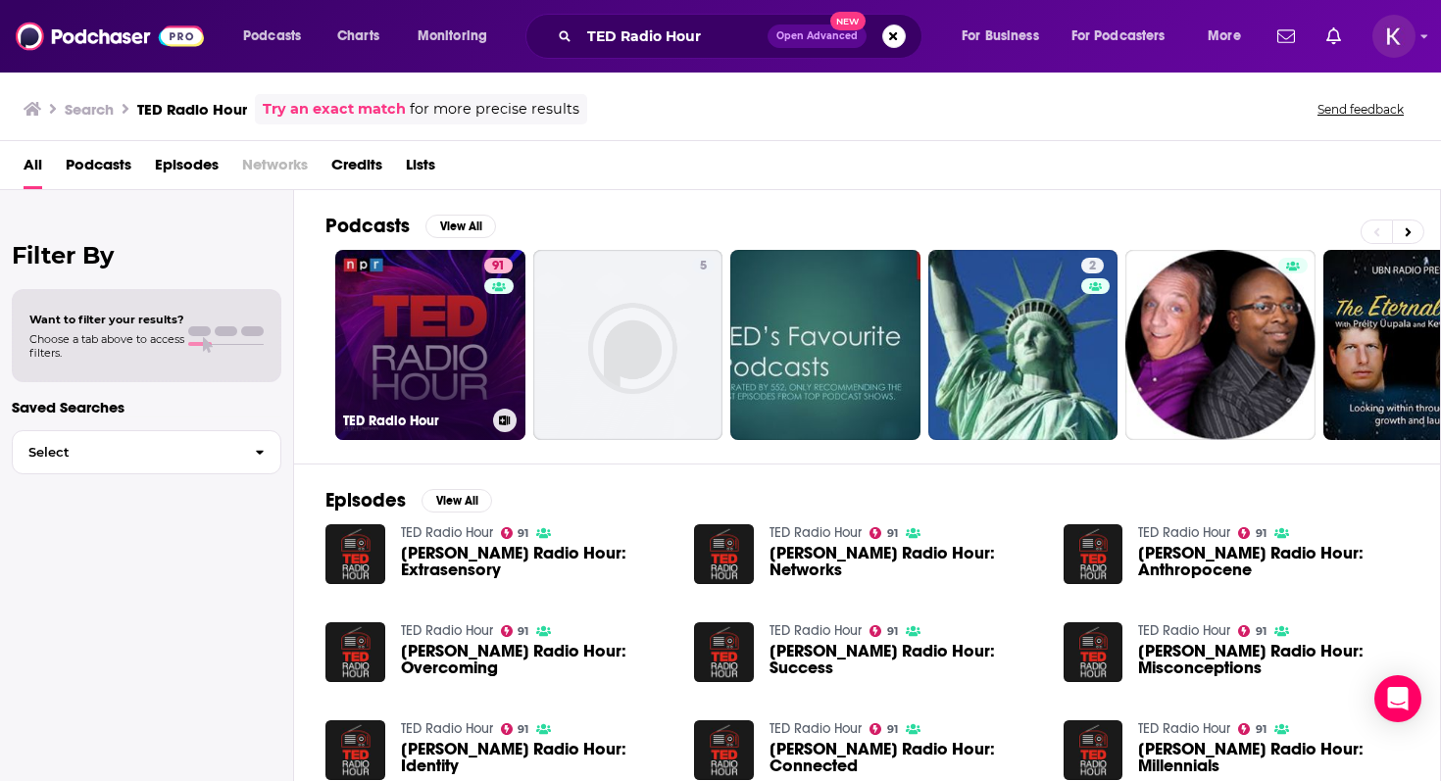
click at [411, 302] on link "91 [PERSON_NAME] Radio Hour" at bounding box center [430, 345] width 190 height 190
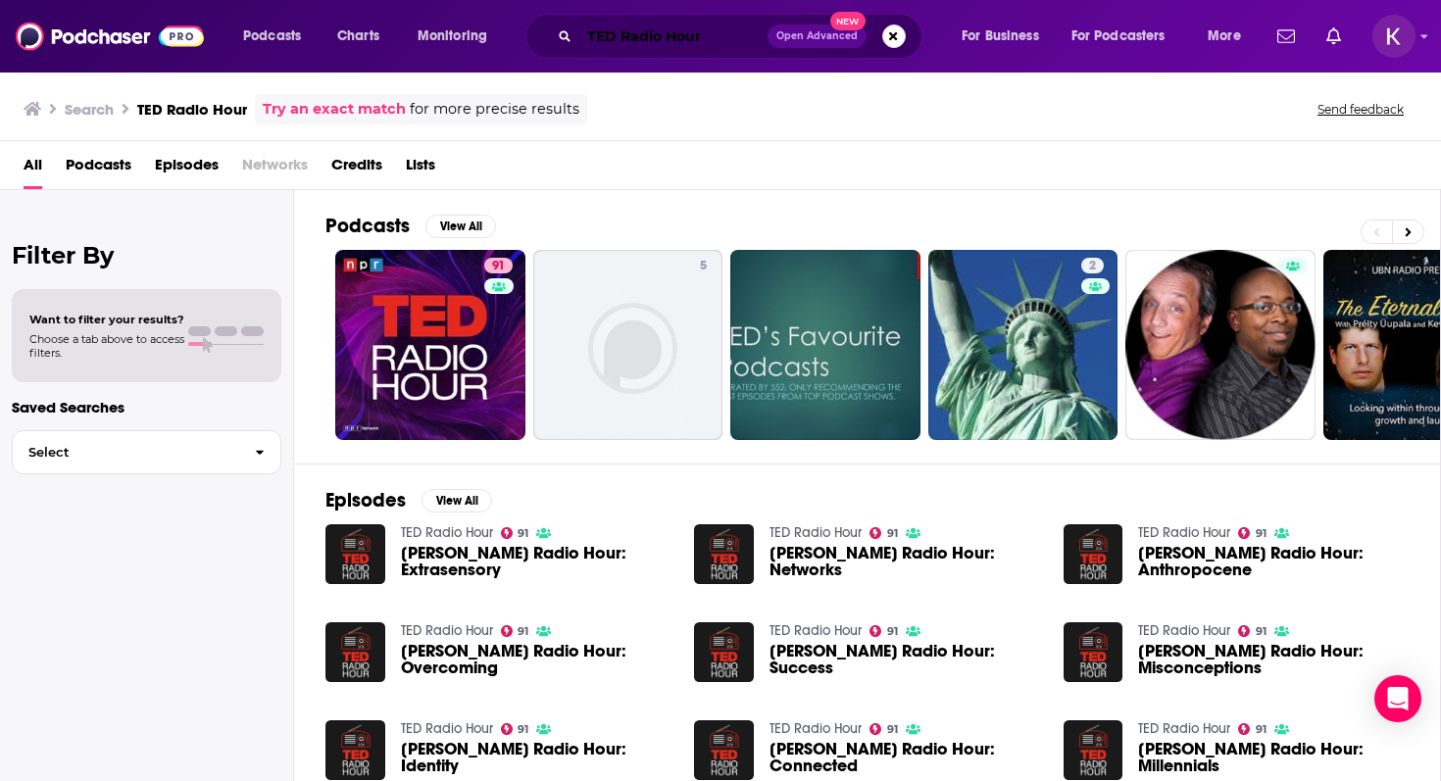
click at [669, 32] on input "TED Radio Hour" at bounding box center [673, 36] width 188 height 31
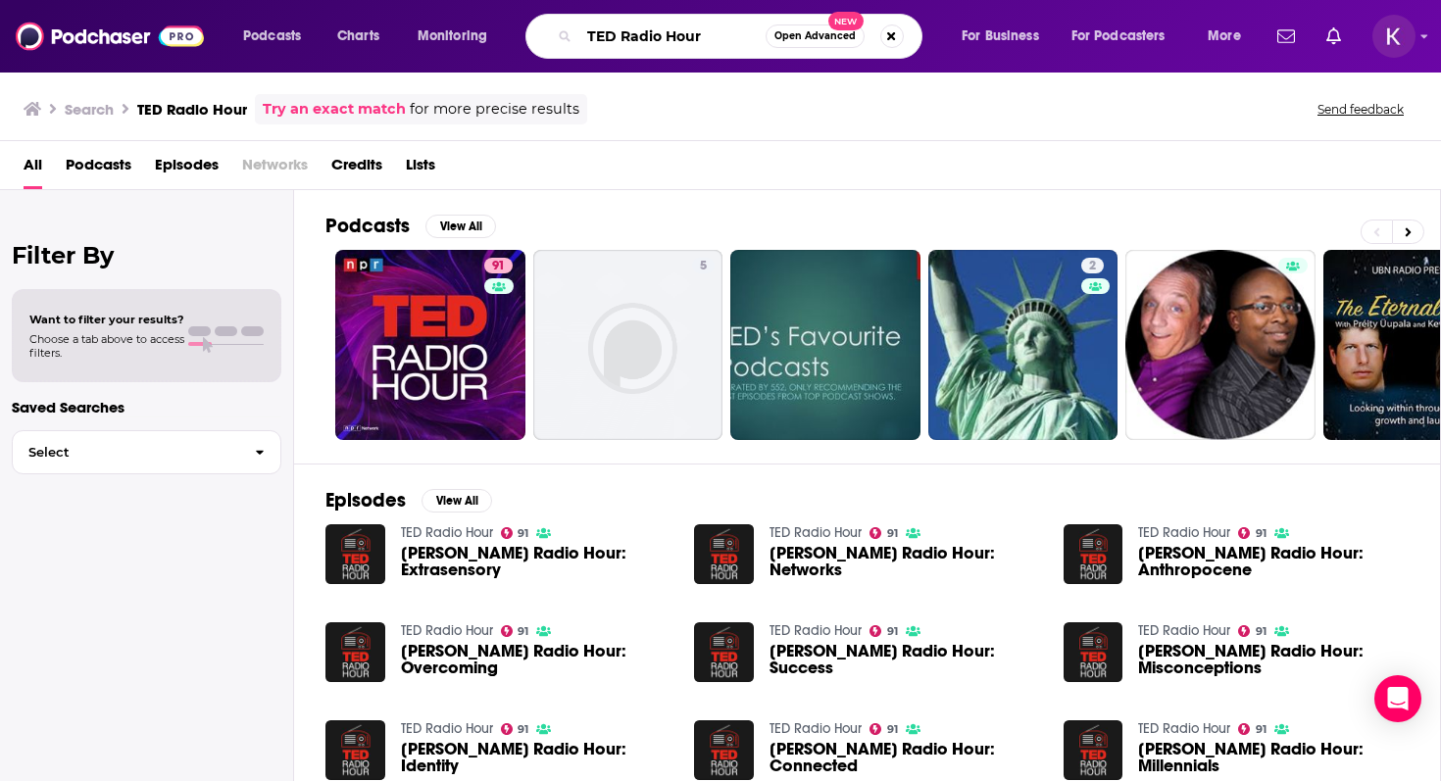
click at [669, 32] on input "TED Radio Hour" at bounding box center [672, 36] width 186 height 31
type input "Masters of scale"
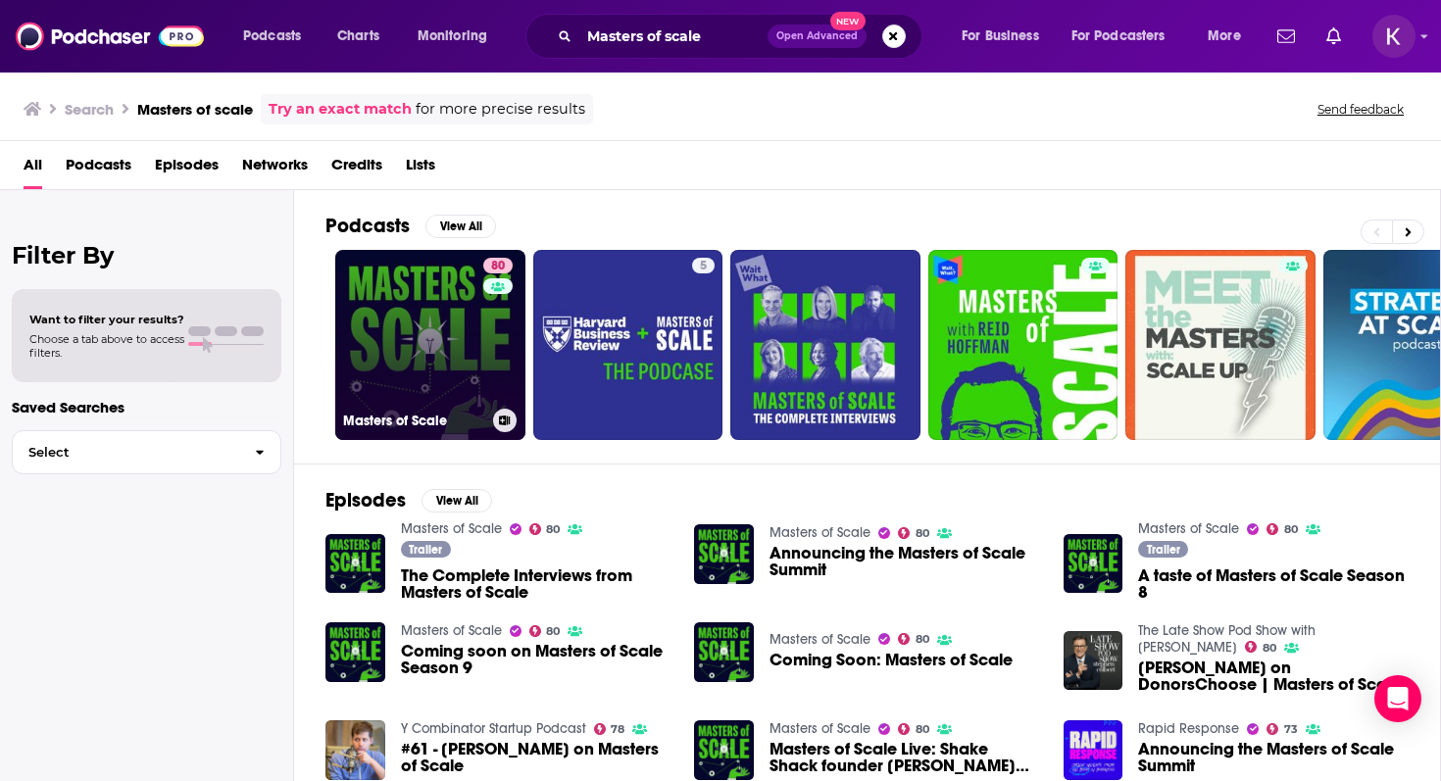
click at [403, 366] on link "80 Masters of Scale" at bounding box center [430, 345] width 190 height 190
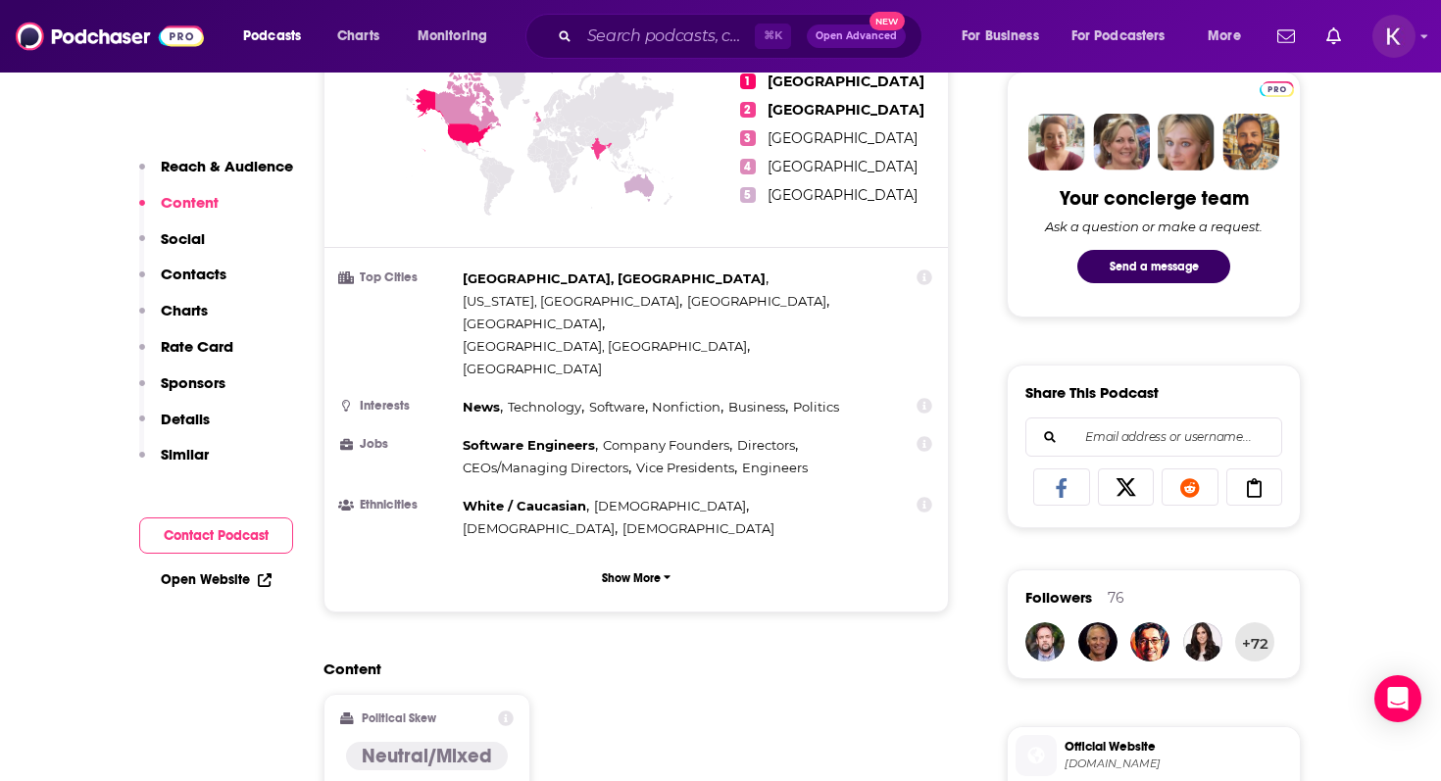
scroll to position [934, 0]
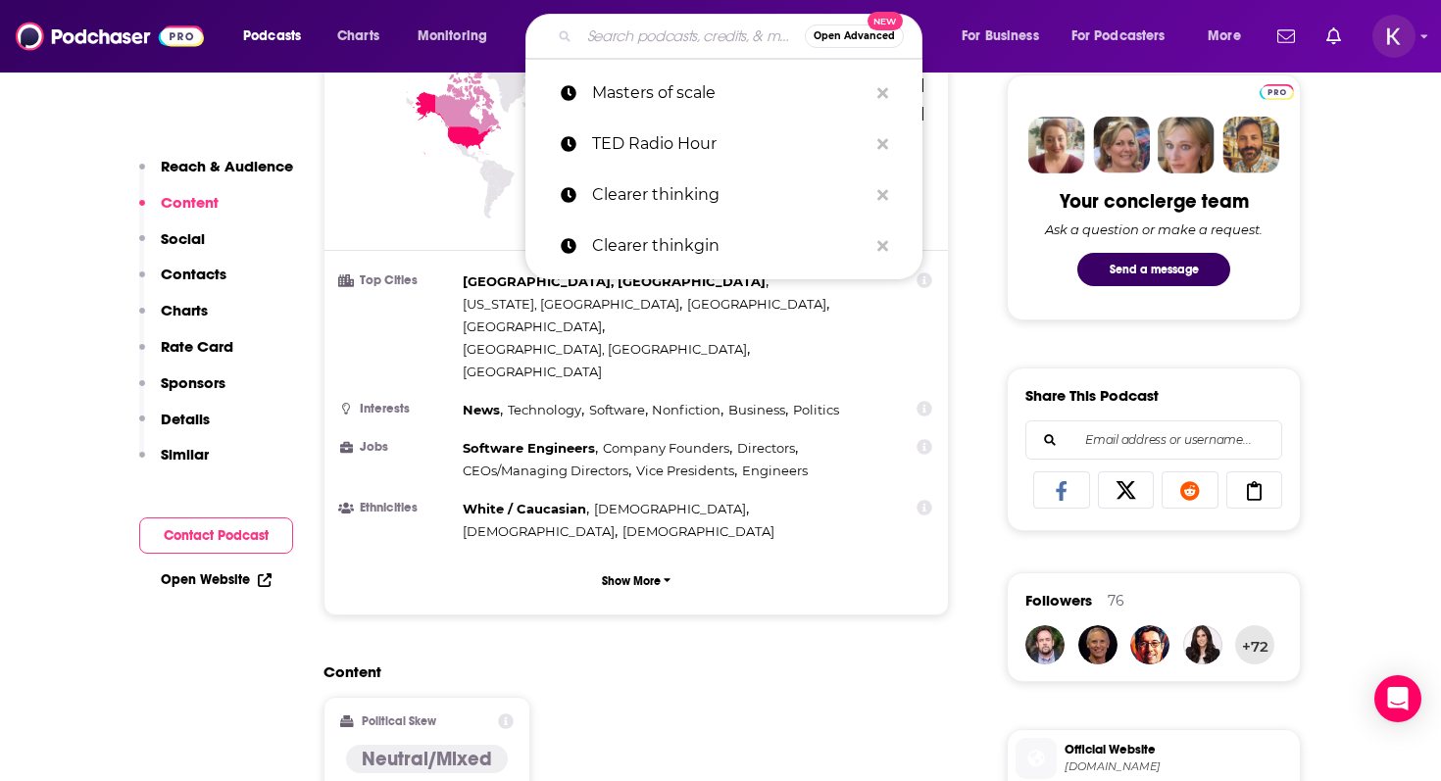
click at [632, 40] on input "Search podcasts, credits, & more..." at bounding box center [691, 36] width 225 height 31
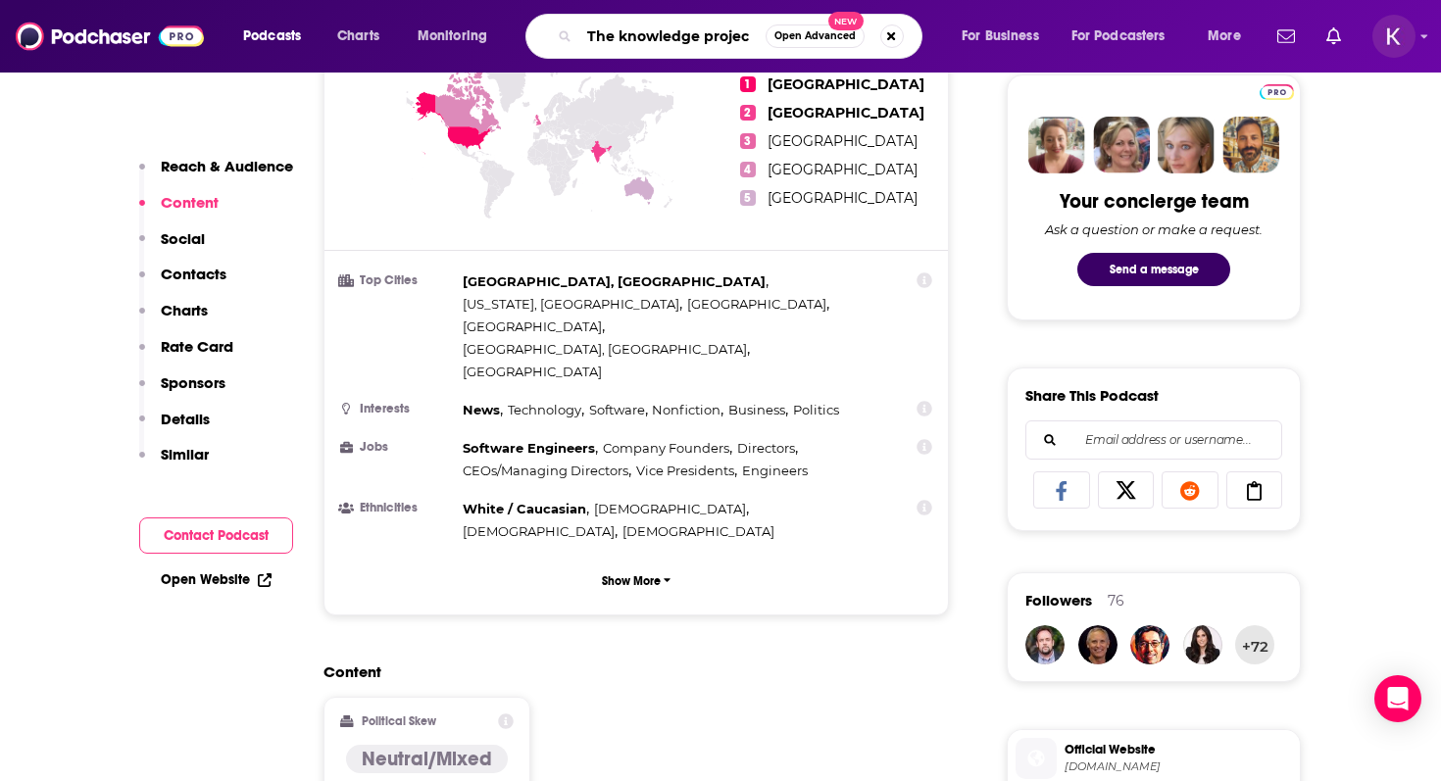
type input "The knowledge project"
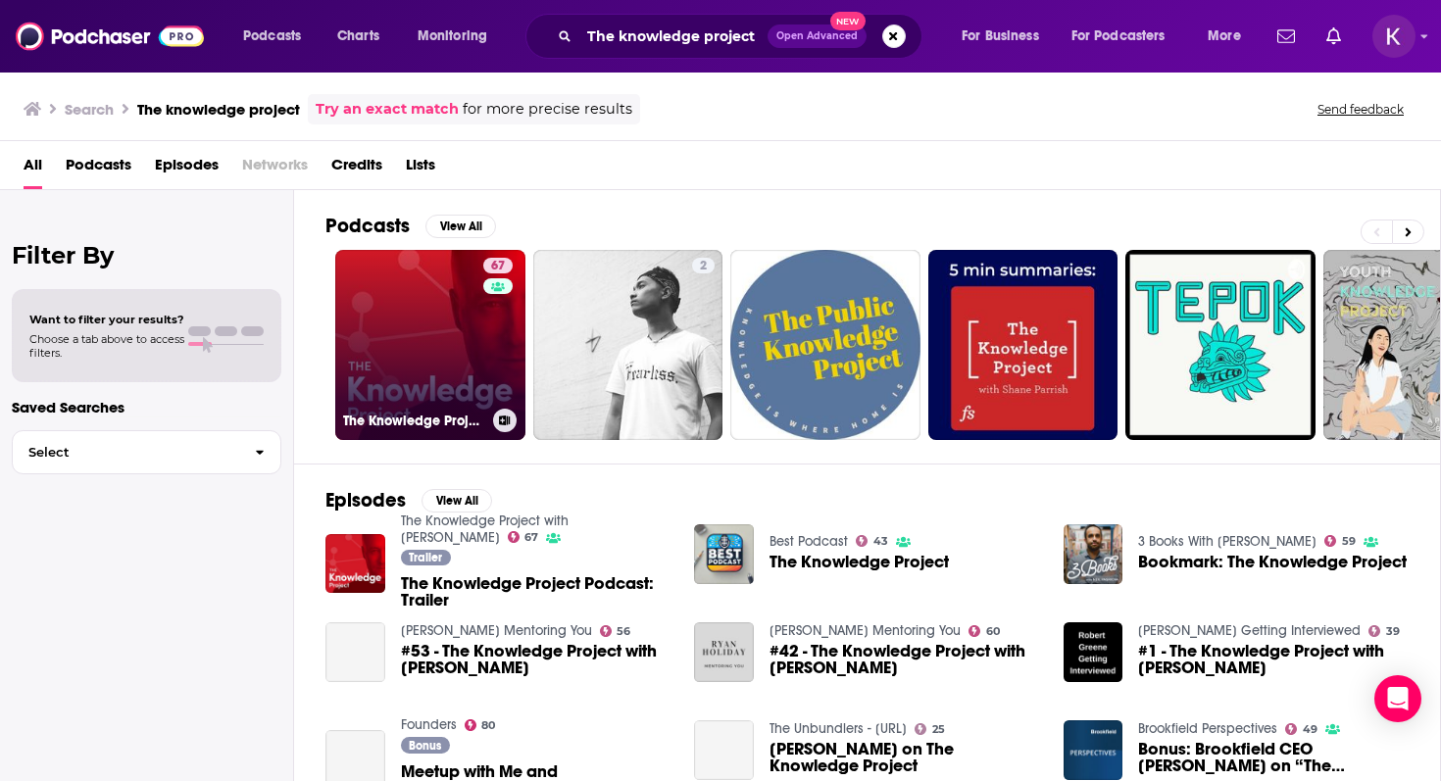
click at [403, 339] on link "67 The Knowledge Project with [PERSON_NAME]" at bounding box center [430, 345] width 190 height 190
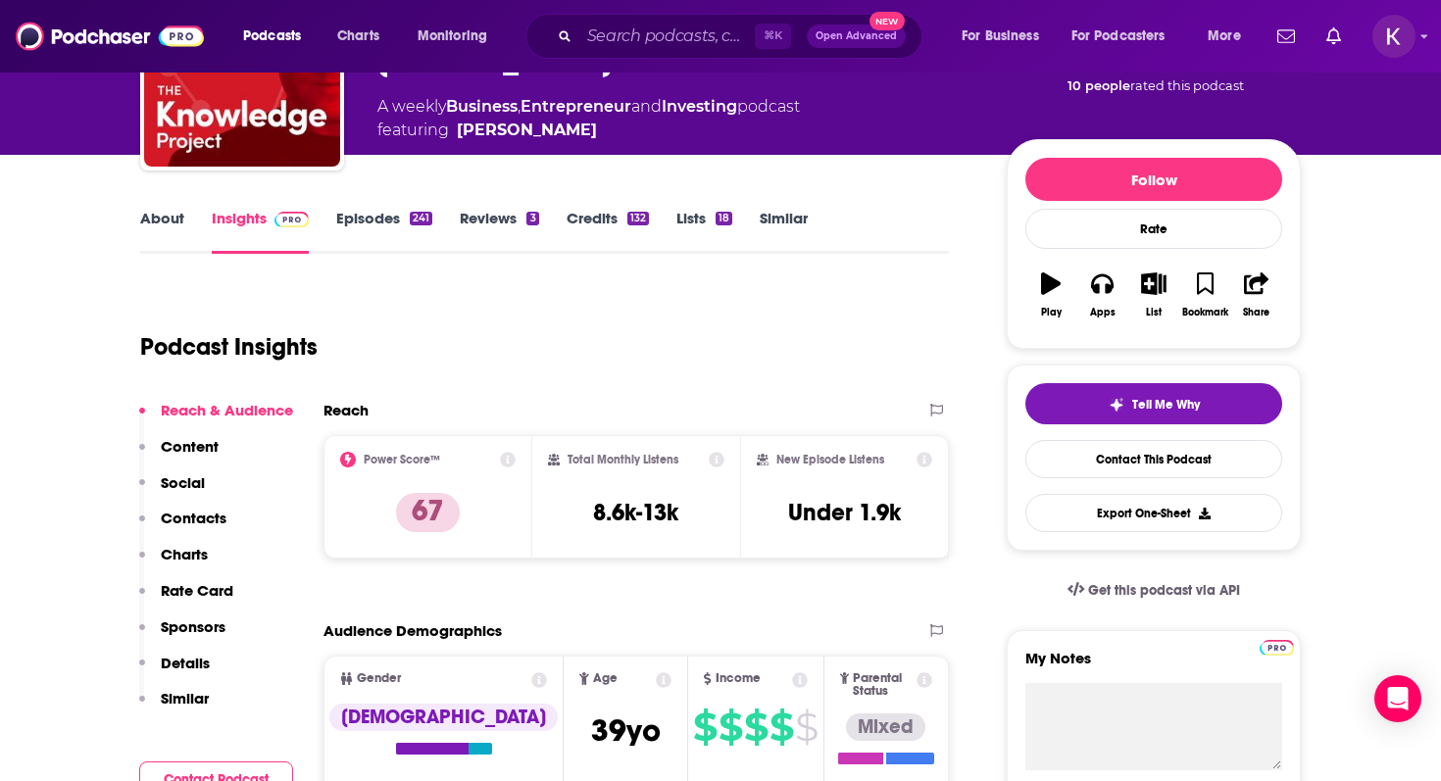
scroll to position [639, 0]
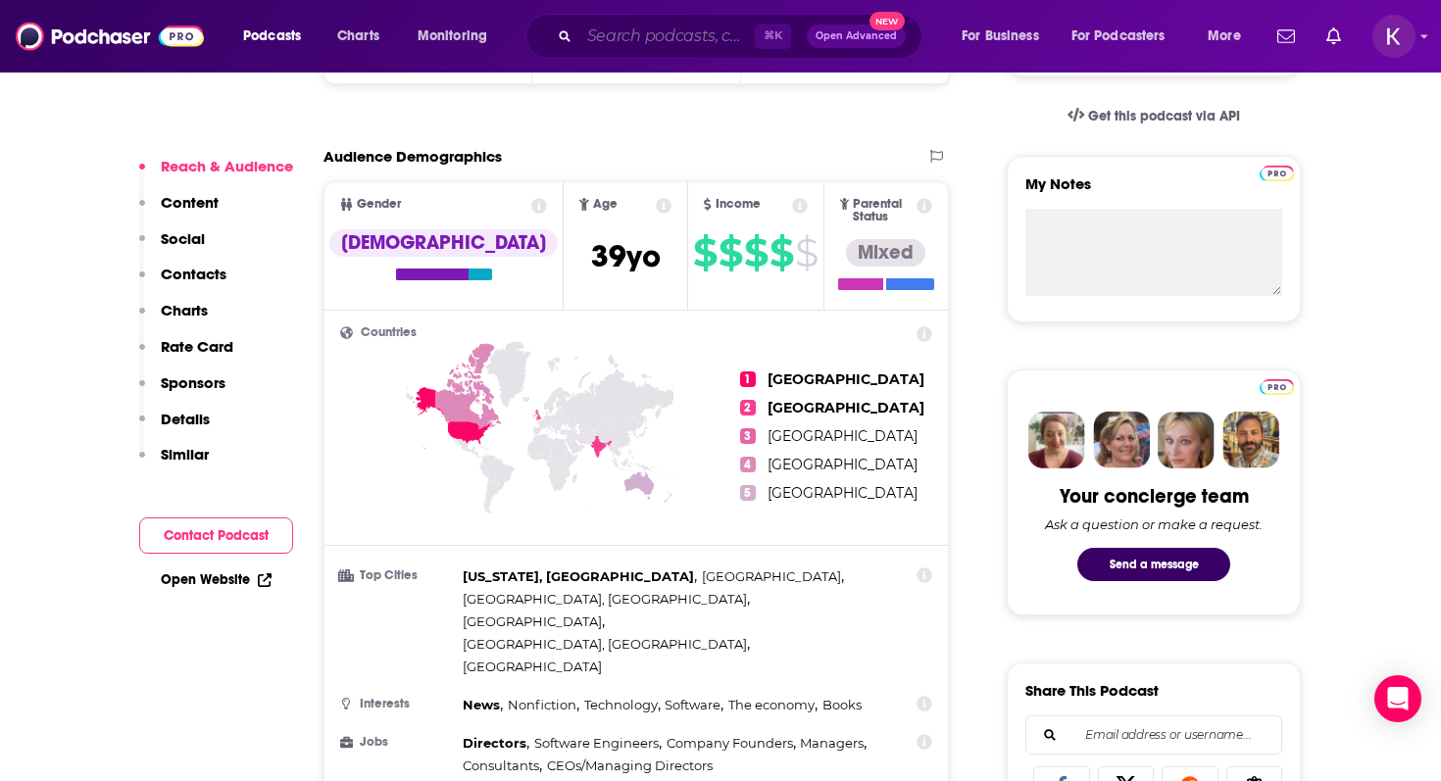
click at [668, 44] on input "Search podcasts, credits, & more..." at bounding box center [666, 36] width 175 height 31
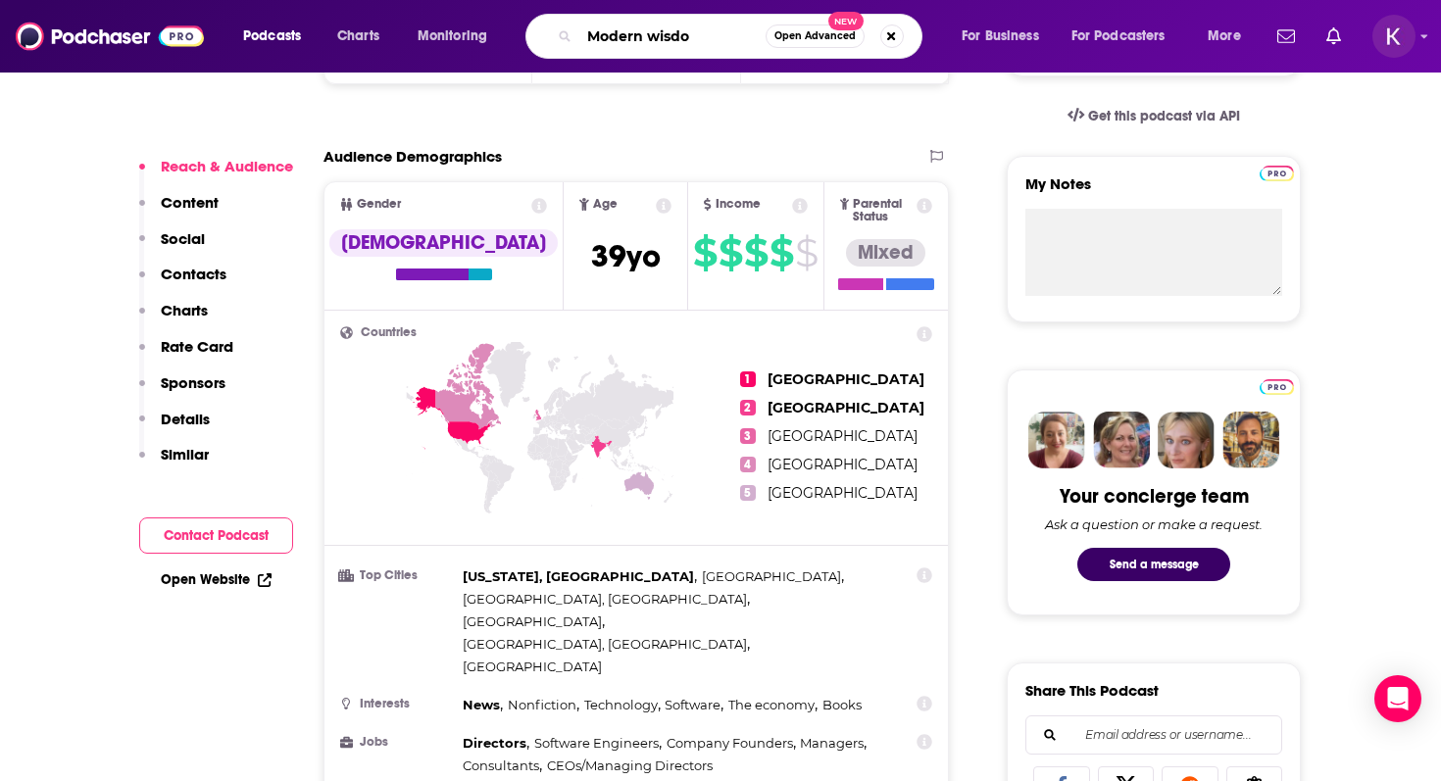
type input "Modern wisdom"
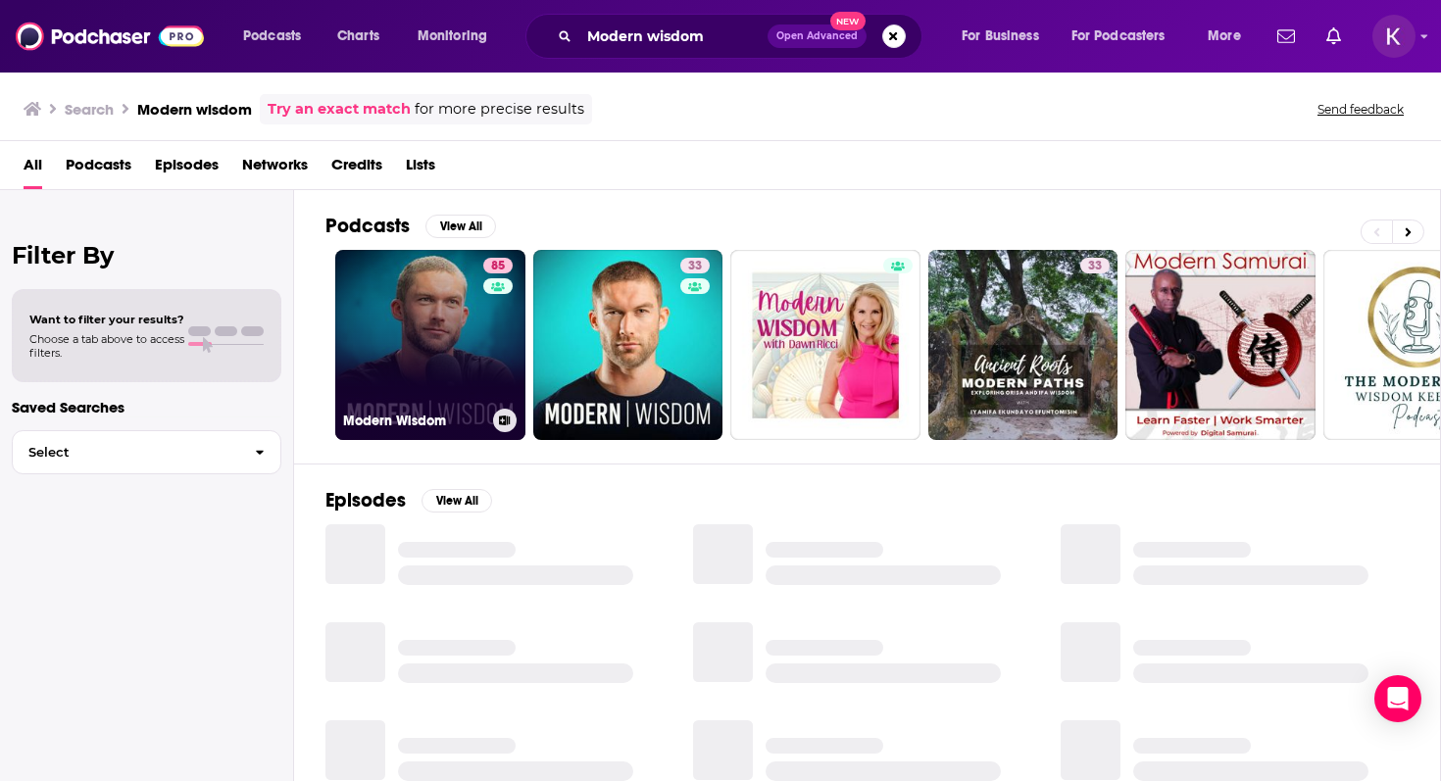
click at [429, 349] on link "85 Modern Wisdom" at bounding box center [430, 345] width 190 height 190
